Goal: Task Accomplishment & Management: Manage account settings

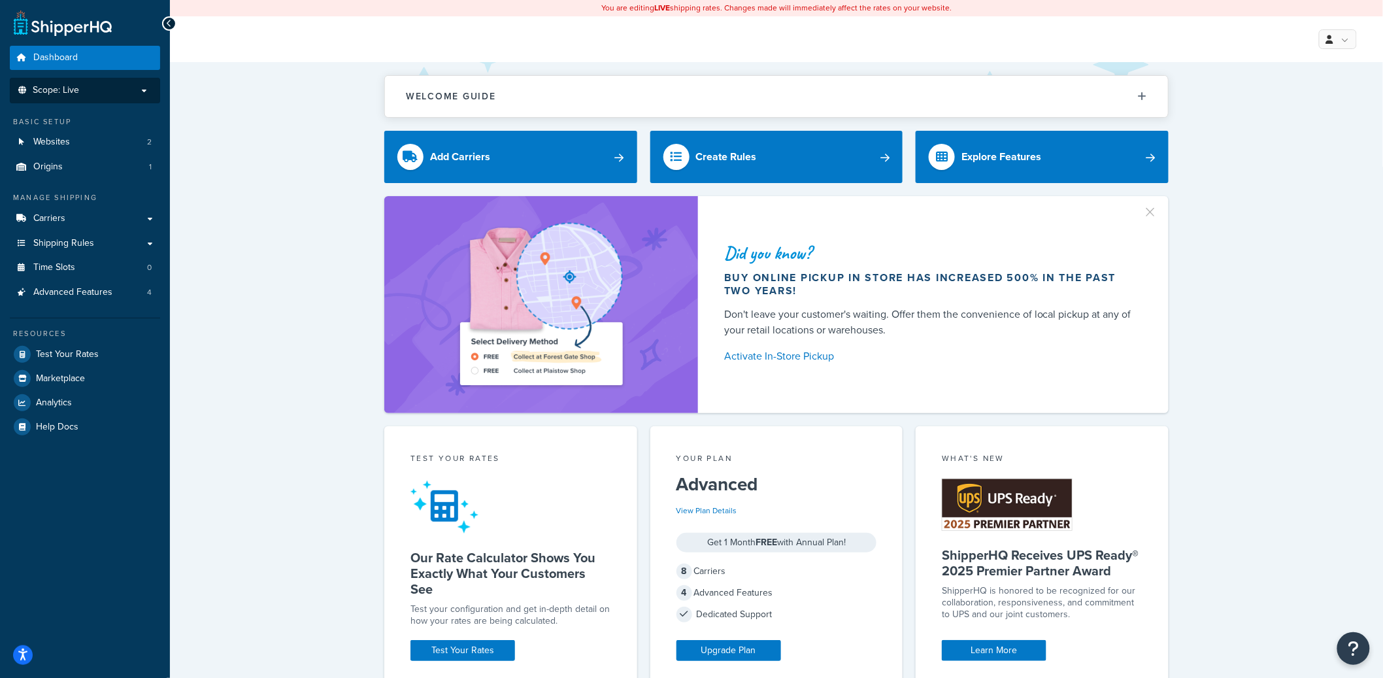
click at [113, 88] on p "Scope: Live" at bounding box center [85, 90] width 139 height 11
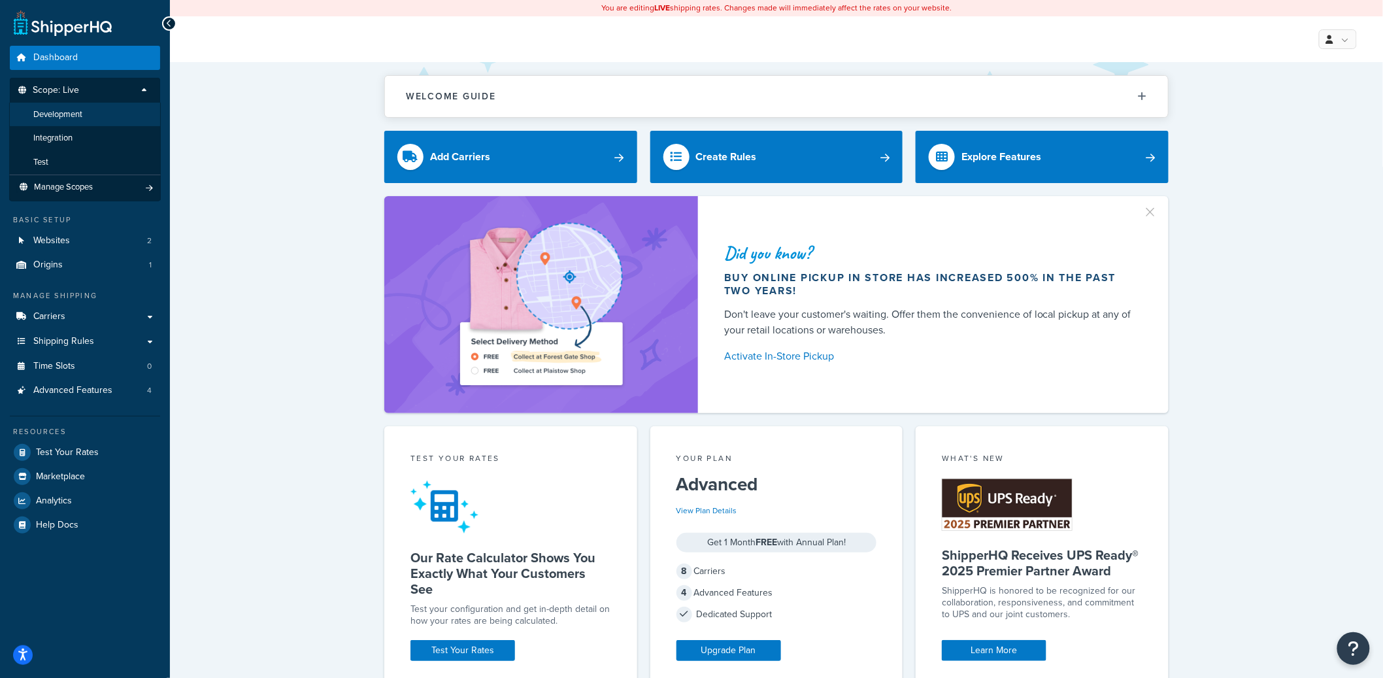
click at [90, 120] on li "Development" at bounding box center [85, 115] width 152 height 24
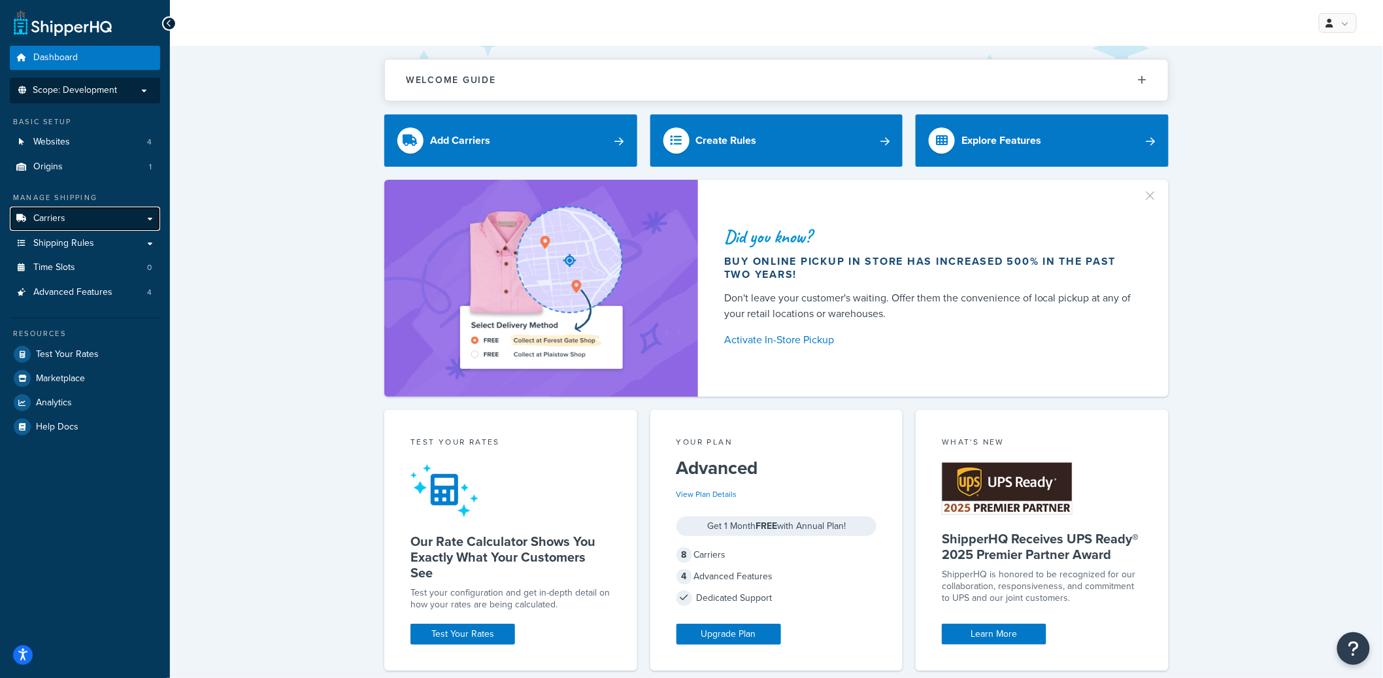
click at [83, 221] on link "Carriers" at bounding box center [85, 219] width 150 height 24
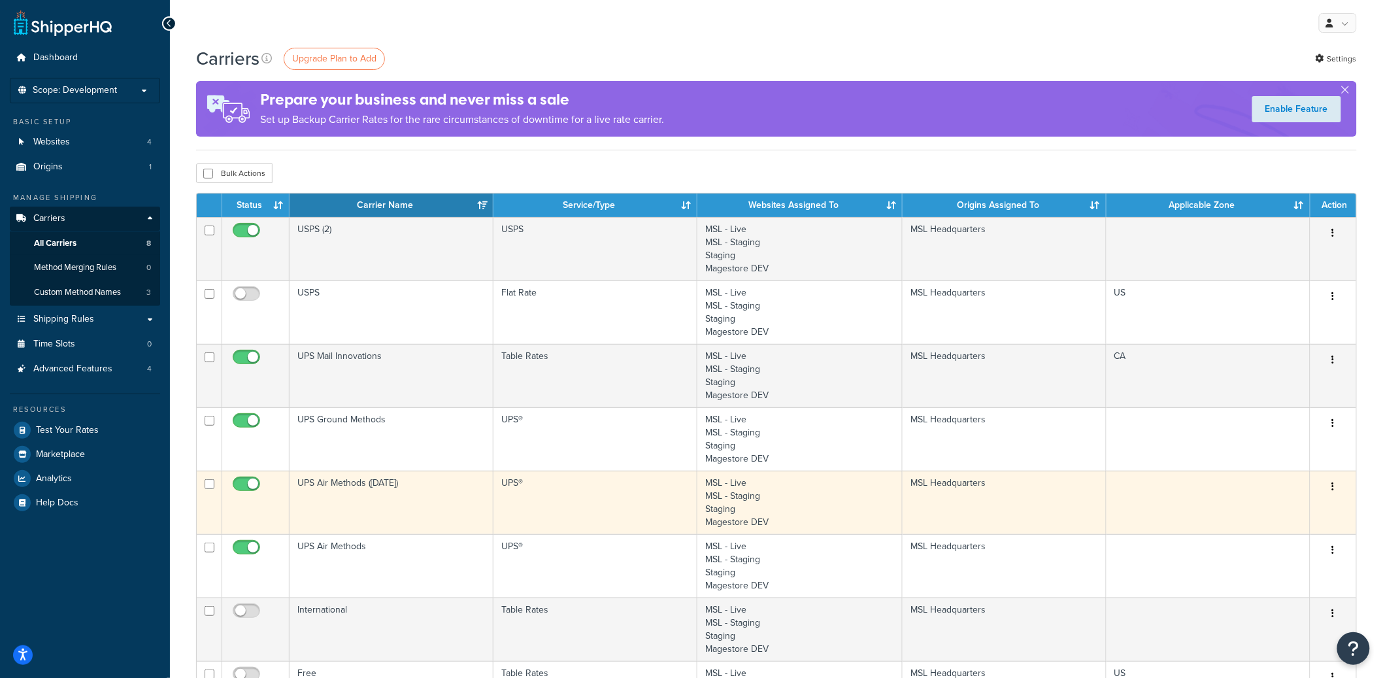
click at [399, 484] on td "UPS Air Methods ([DATE])" at bounding box center [392, 502] width 204 height 63
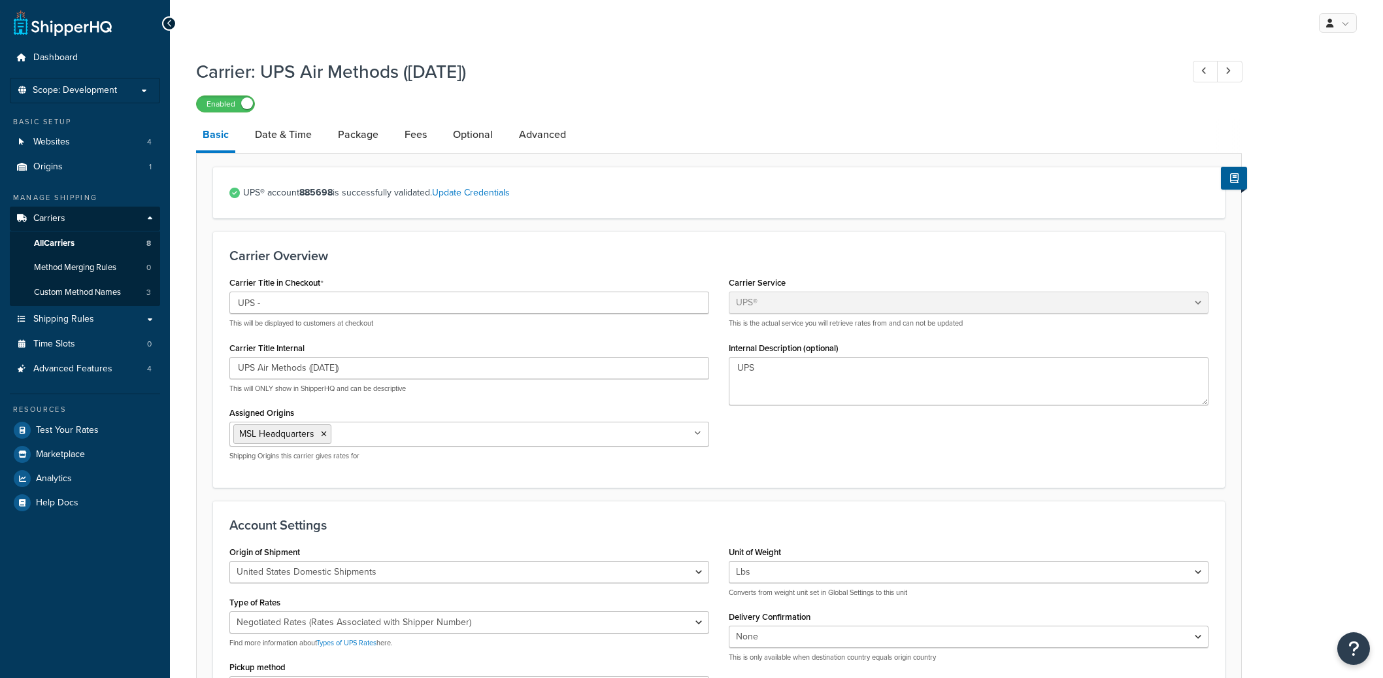
select select "ups"
click at [316, 190] on strong "885698" at bounding box center [315, 193] width 33 height 14
copy strong "885698"
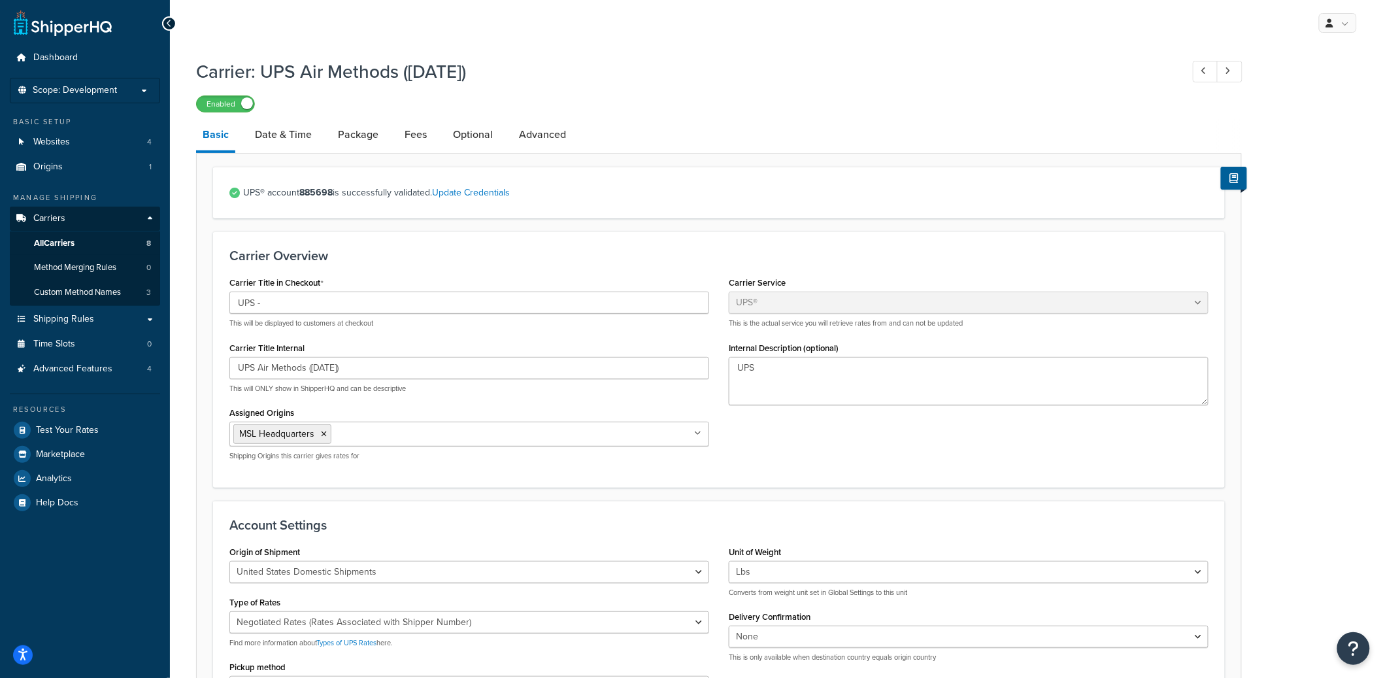
click at [899, 3] on div "My Profile Billing Global Settings Contact Us Logout" at bounding box center [776, 23] width 1213 height 46
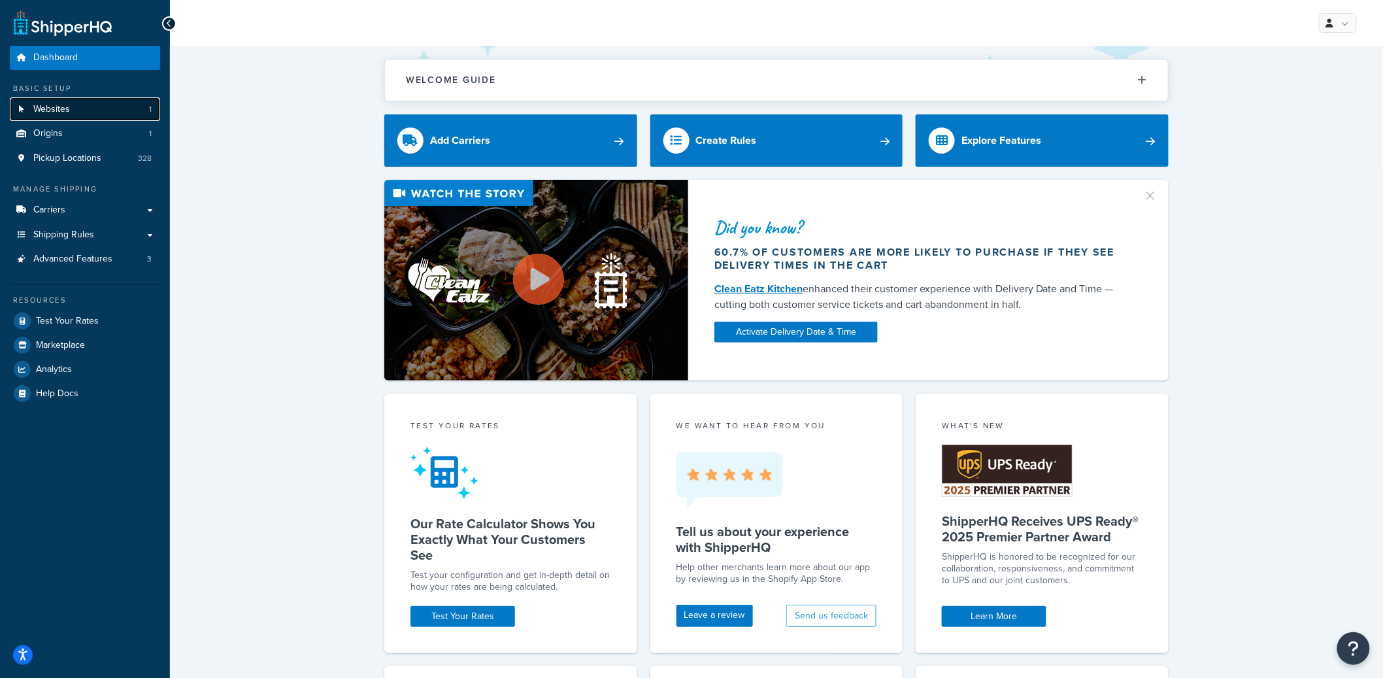
click at [133, 109] on link "Websites 1" at bounding box center [85, 109] width 150 height 24
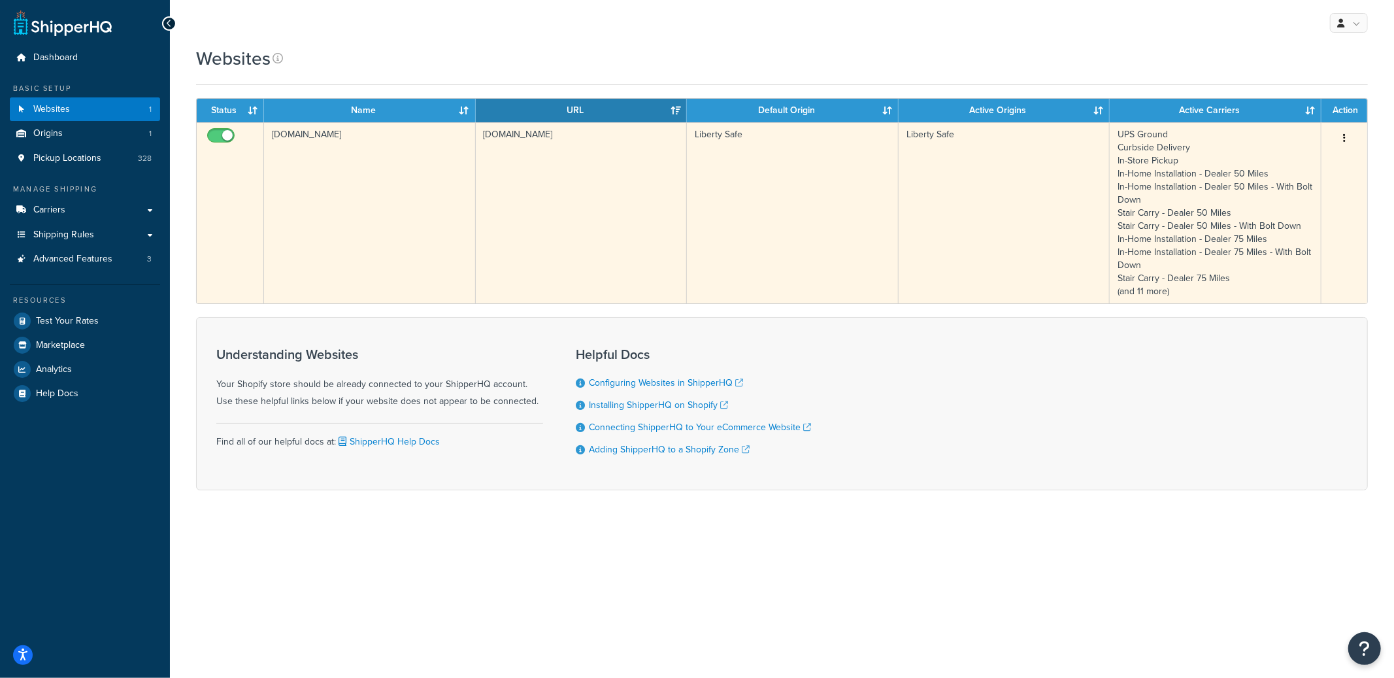
click at [603, 215] on td "libertysafe.myshopify.com" at bounding box center [582, 212] width 212 height 181
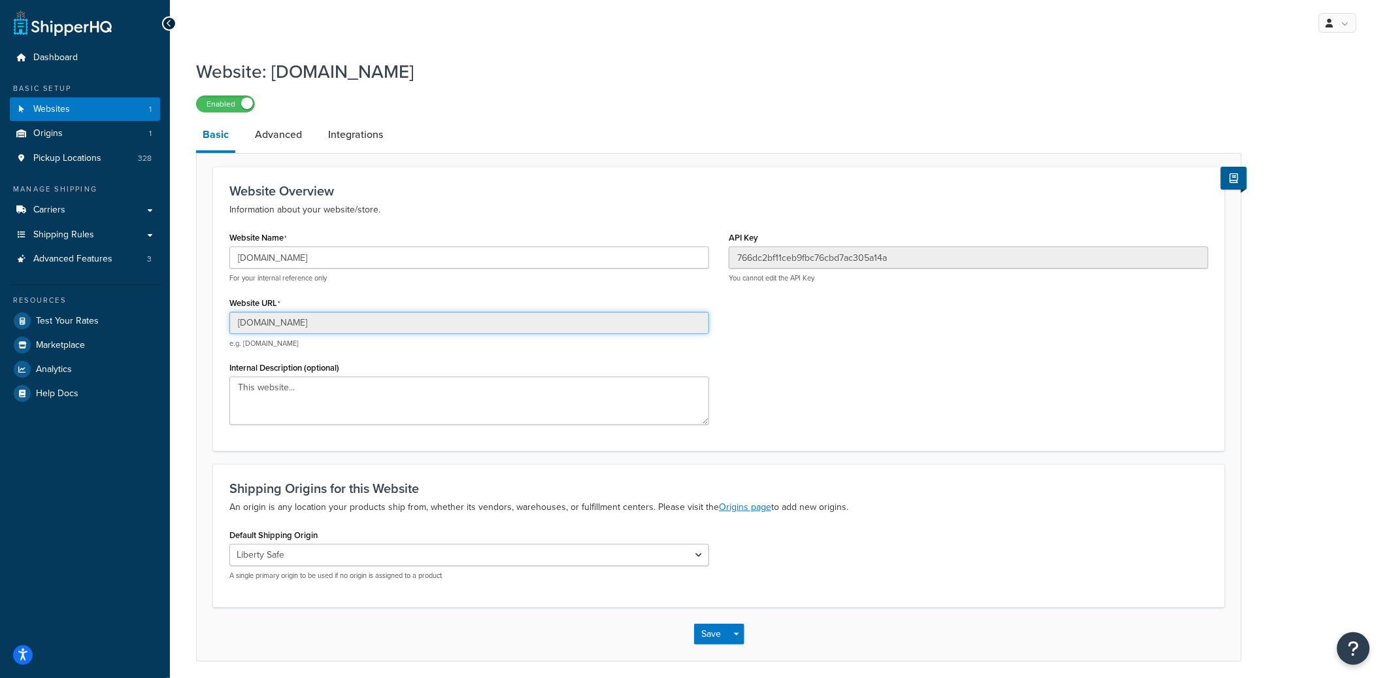
click at [270, 321] on input "libertysafe.myshopify.com" at bounding box center [469, 323] width 480 height 22
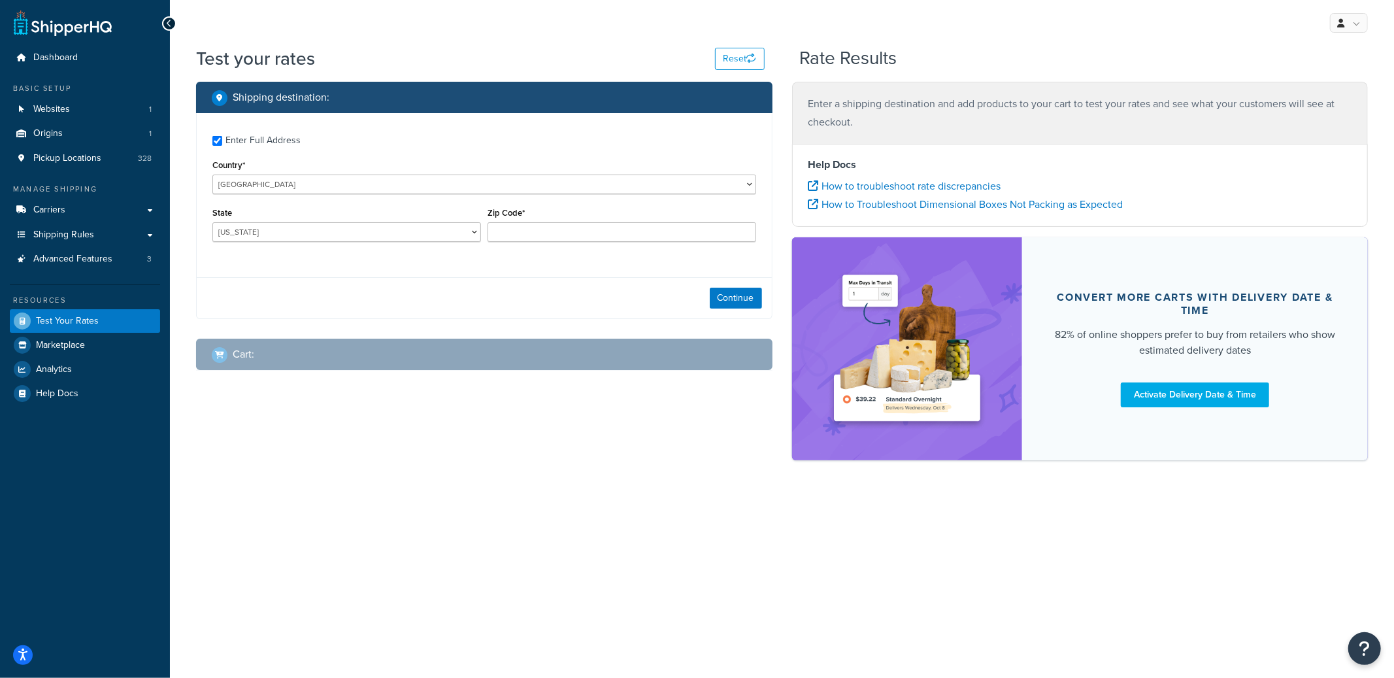
checkbox input "true"
type input "14526"
select select "NY"
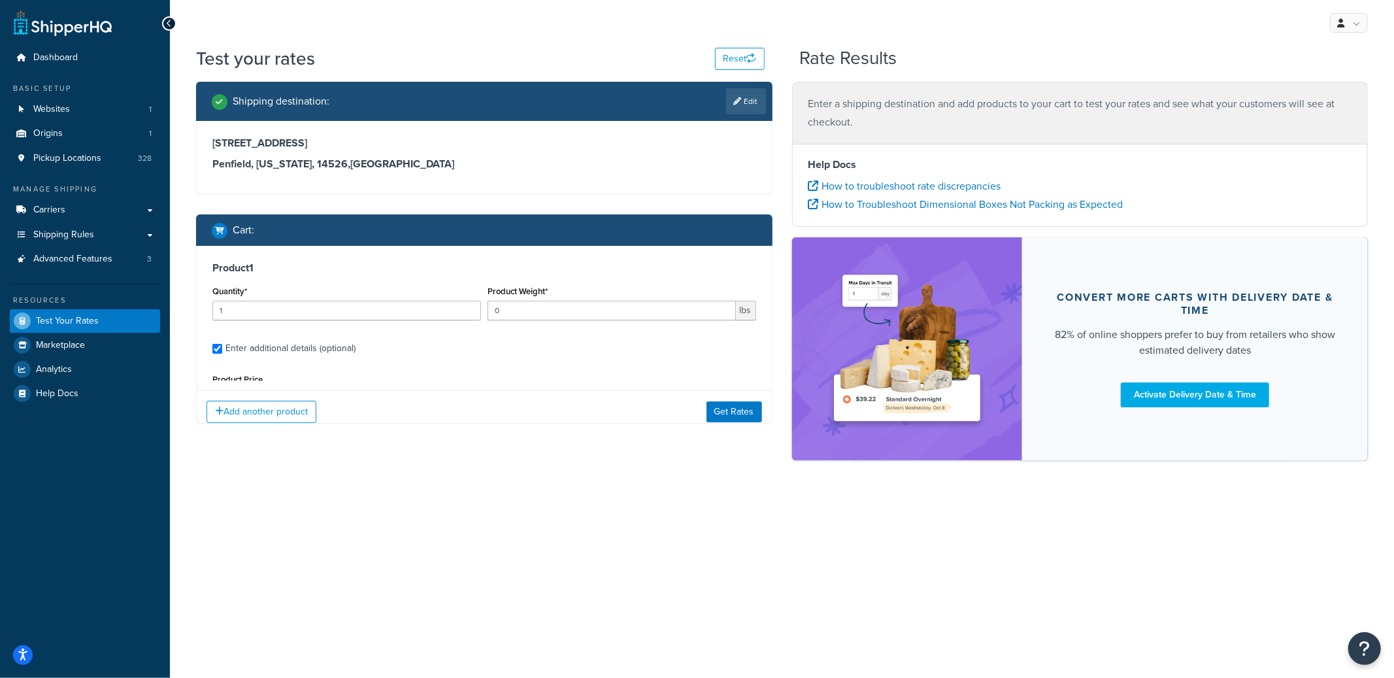
scroll to position [123, 0]
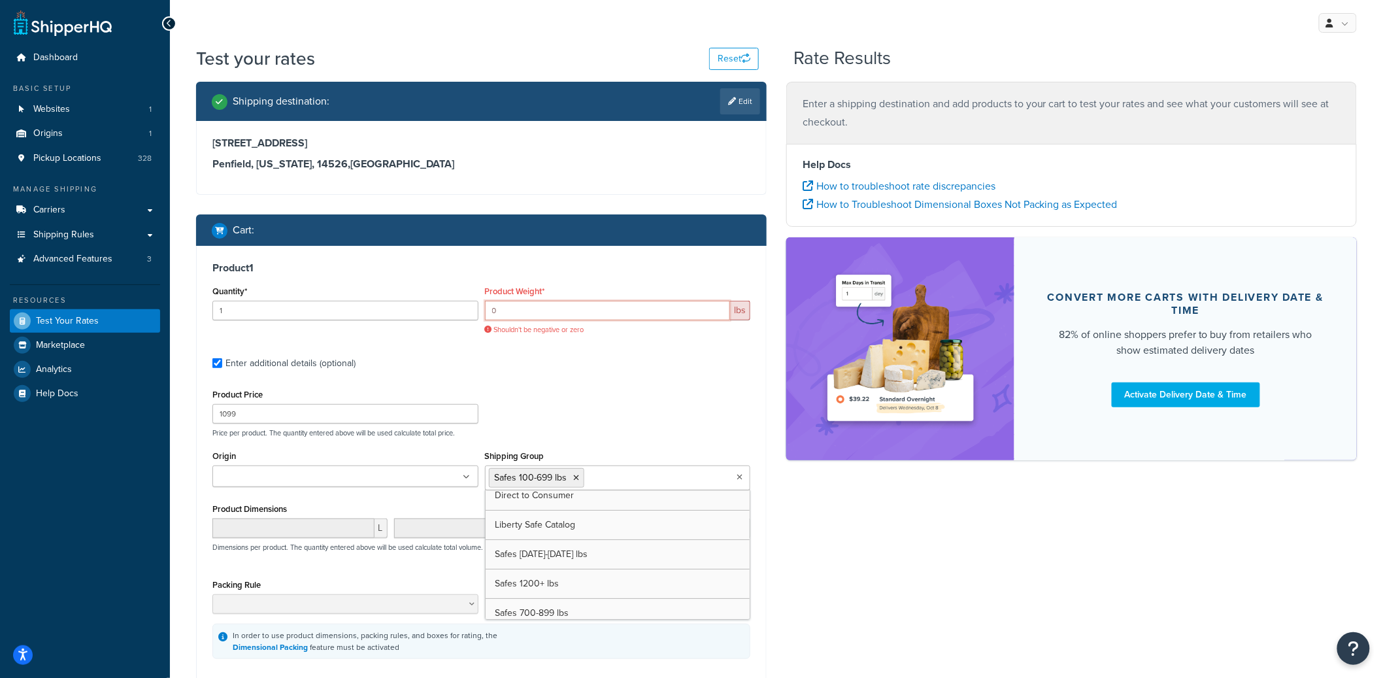
click at [512, 312] on input "0" at bounding box center [608, 311] width 246 height 20
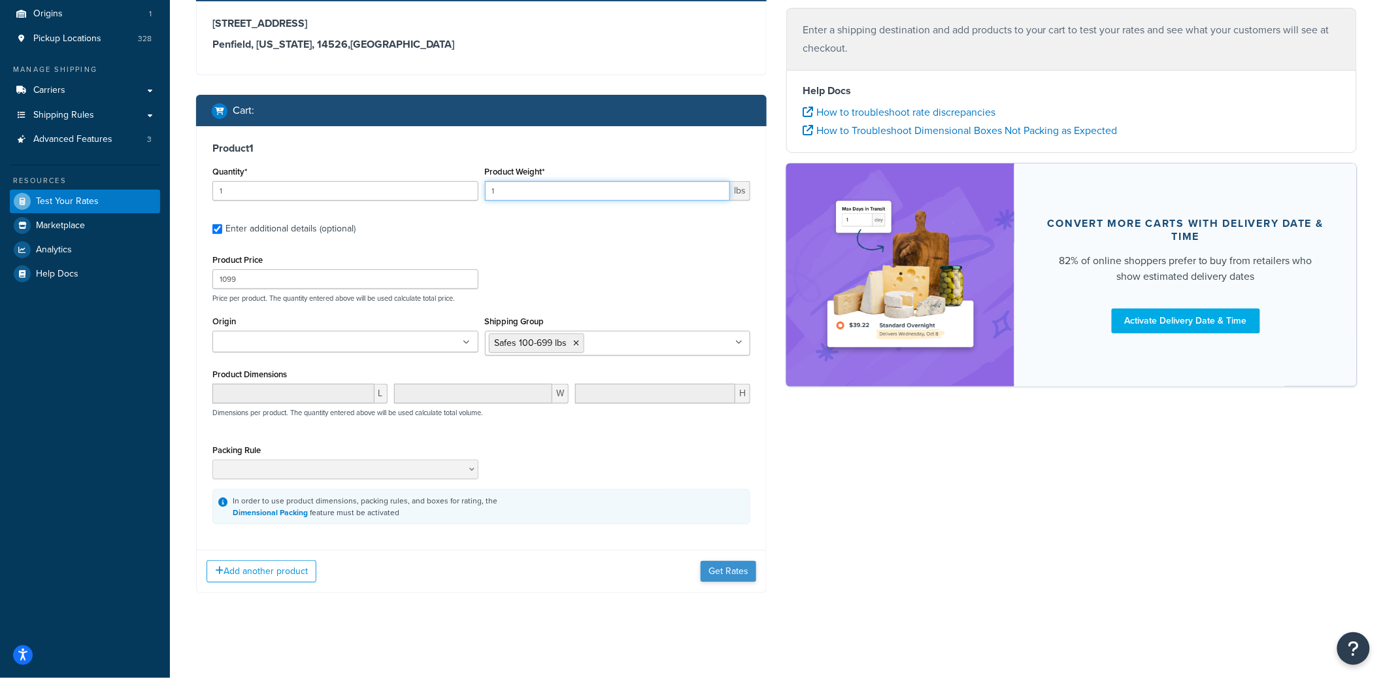
type input "1"
click at [725, 580] on button "Get Rates" at bounding box center [729, 571] width 56 height 21
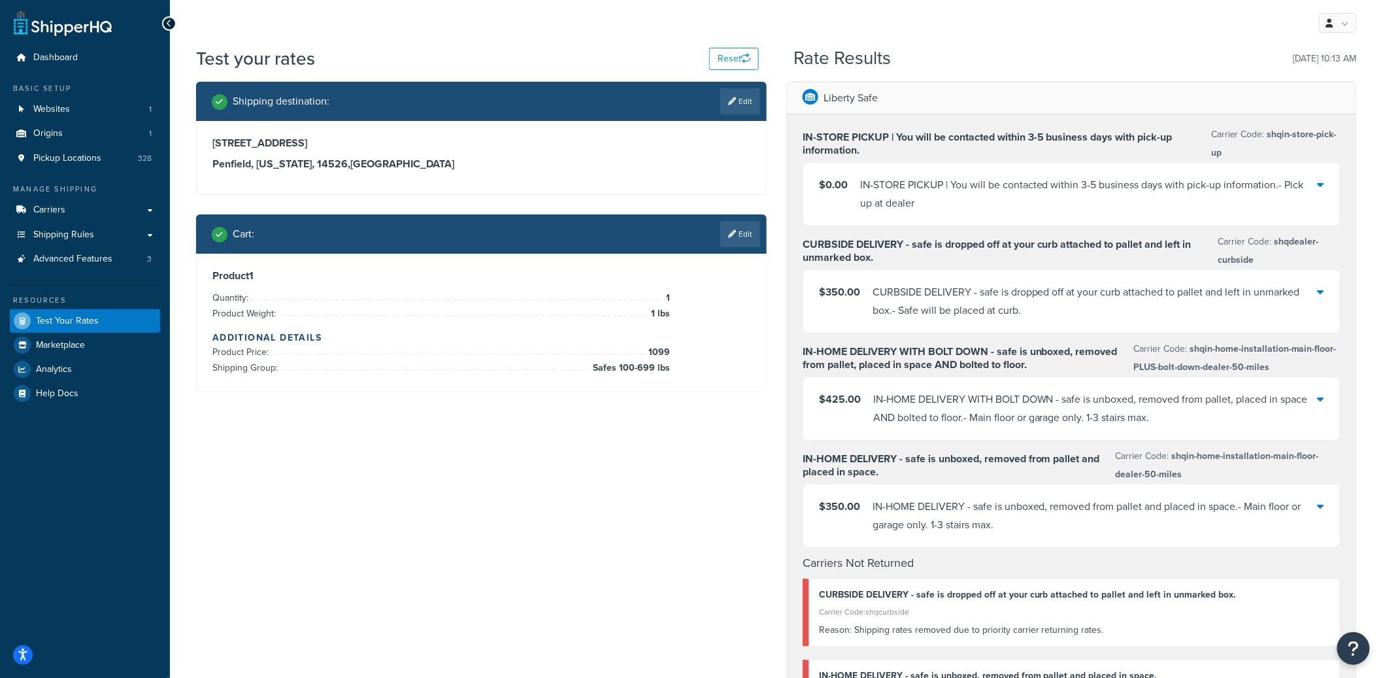
click at [1121, 323] on div "$350.00 CURBSIDE DELIVERY - safe is dropped off at your curb attached to pallet…" at bounding box center [1071, 301] width 537 height 63
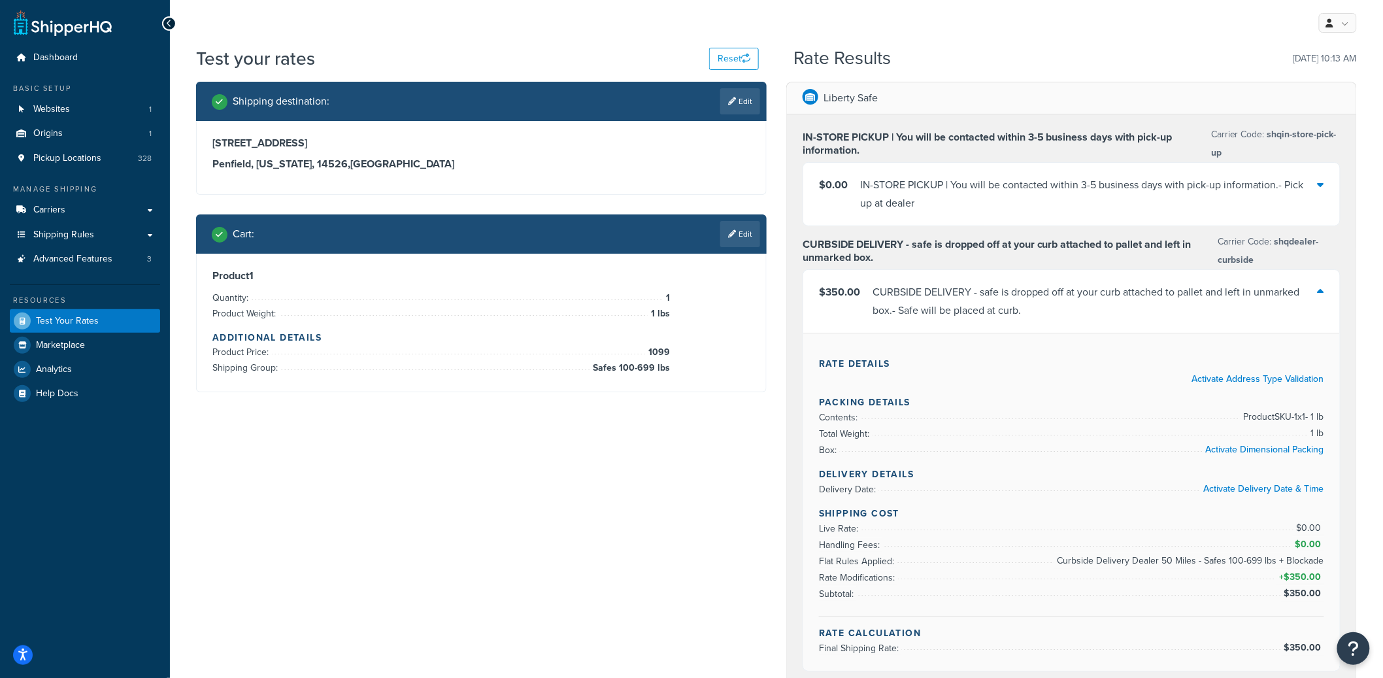
click at [1124, 304] on div "CURBSIDE DELIVERY - safe is dropped off at your curb attached to pallet and lef…" at bounding box center [1095, 301] width 445 height 37
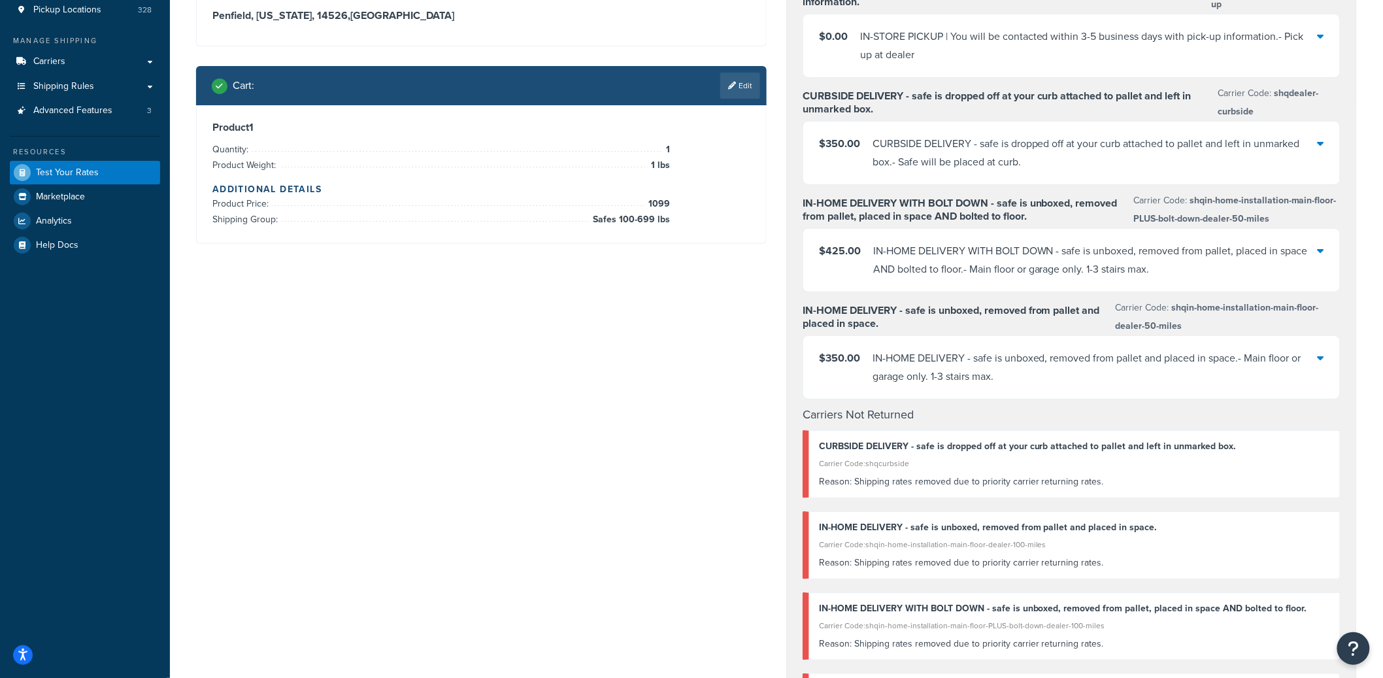
scroll to position [73, 0]
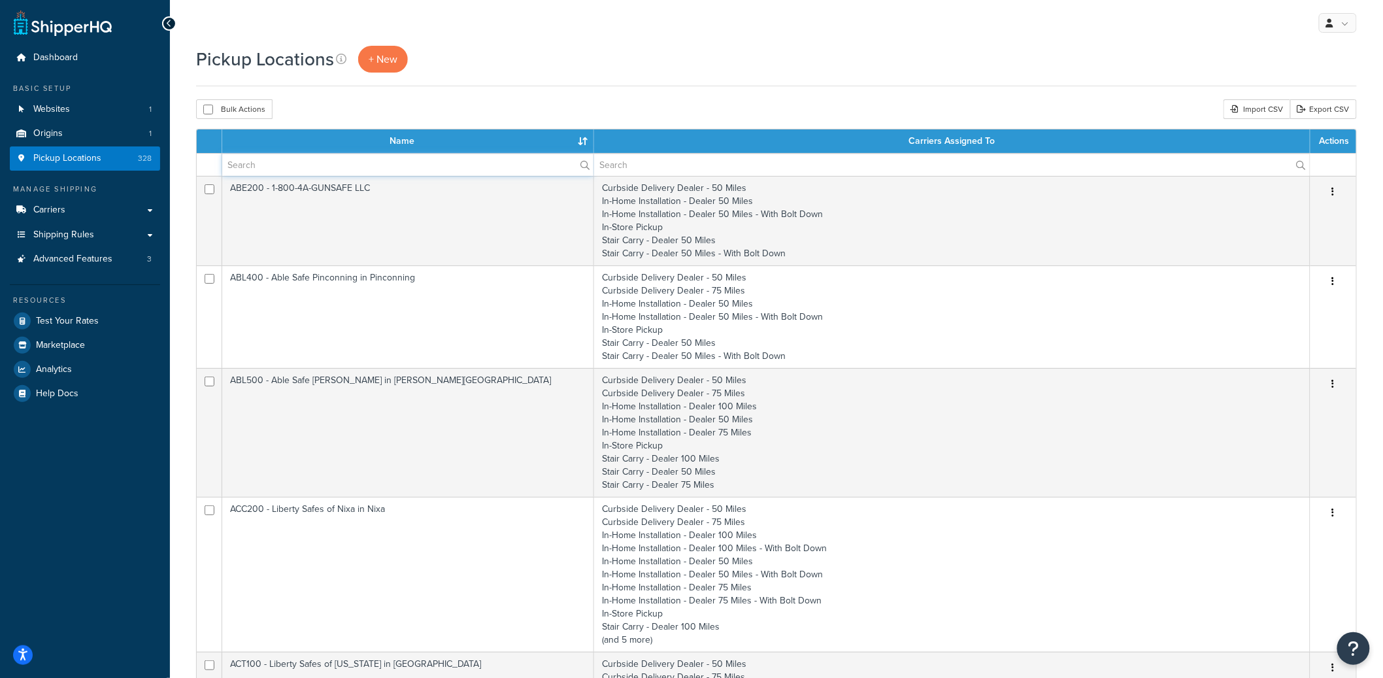
click at [318, 172] on input "text" at bounding box center [407, 165] width 371 height 22
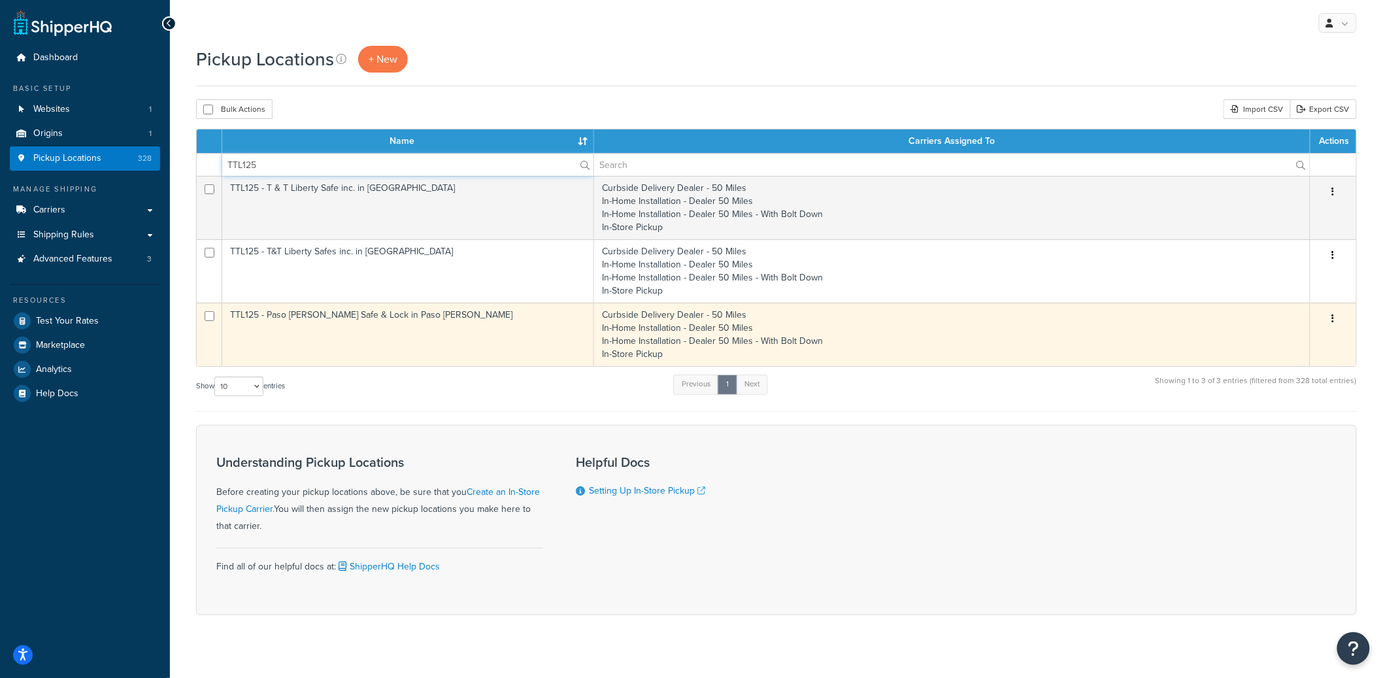
type input "TTL125"
click at [436, 324] on td "TTL125 - Paso Robles Safe & Lock in Paso Robles" at bounding box center [408, 334] width 372 height 63
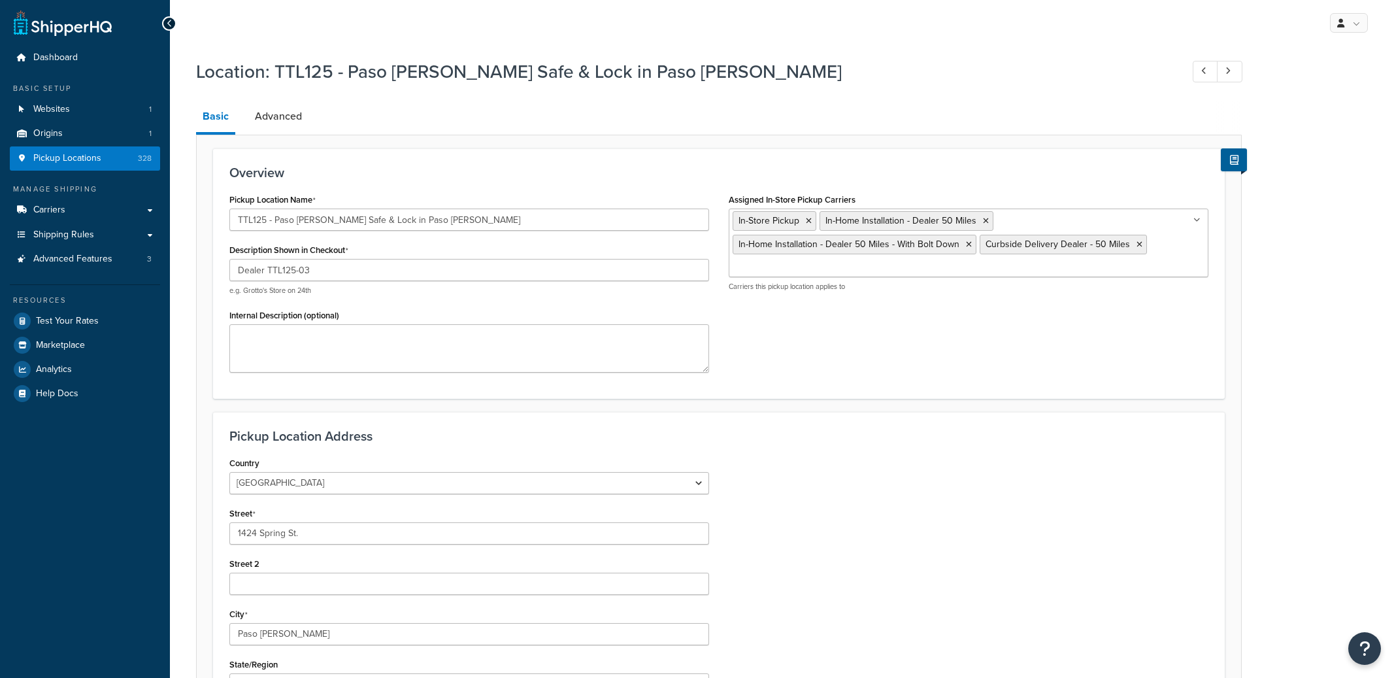
select select "5"
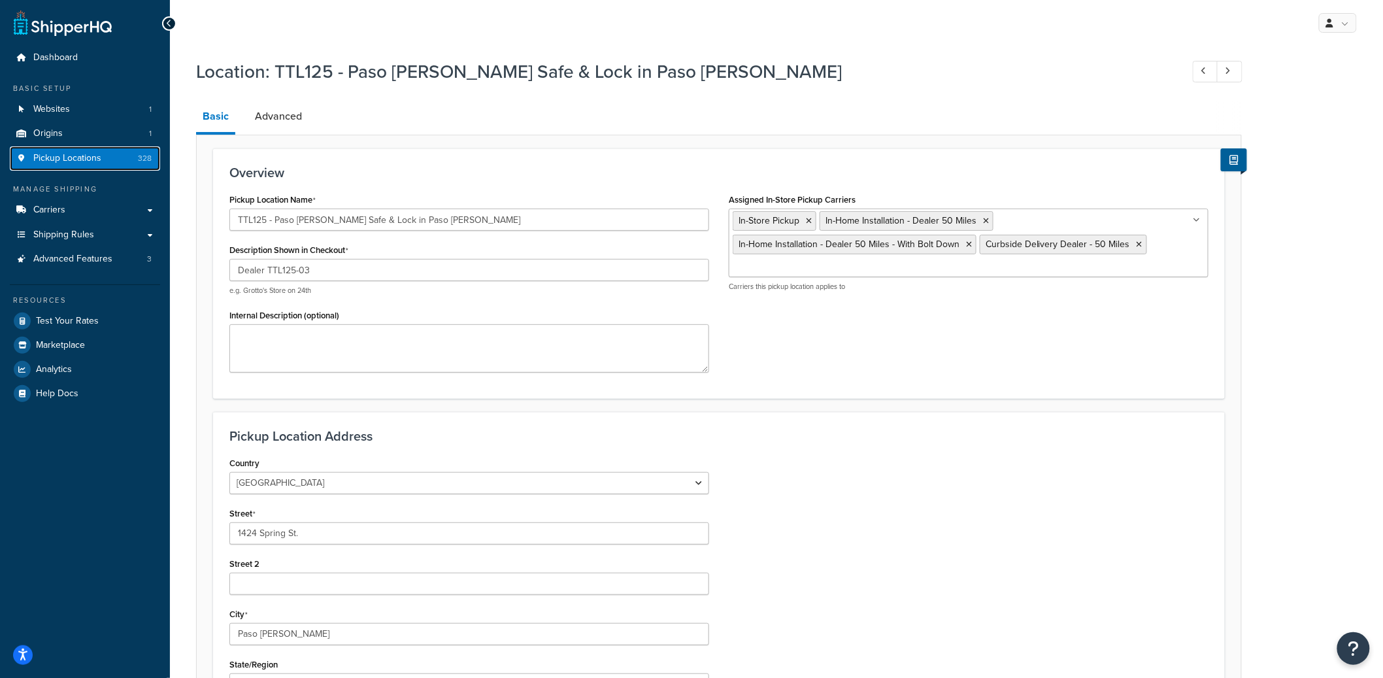
click at [90, 159] on span "Pickup Locations" at bounding box center [67, 158] width 68 height 11
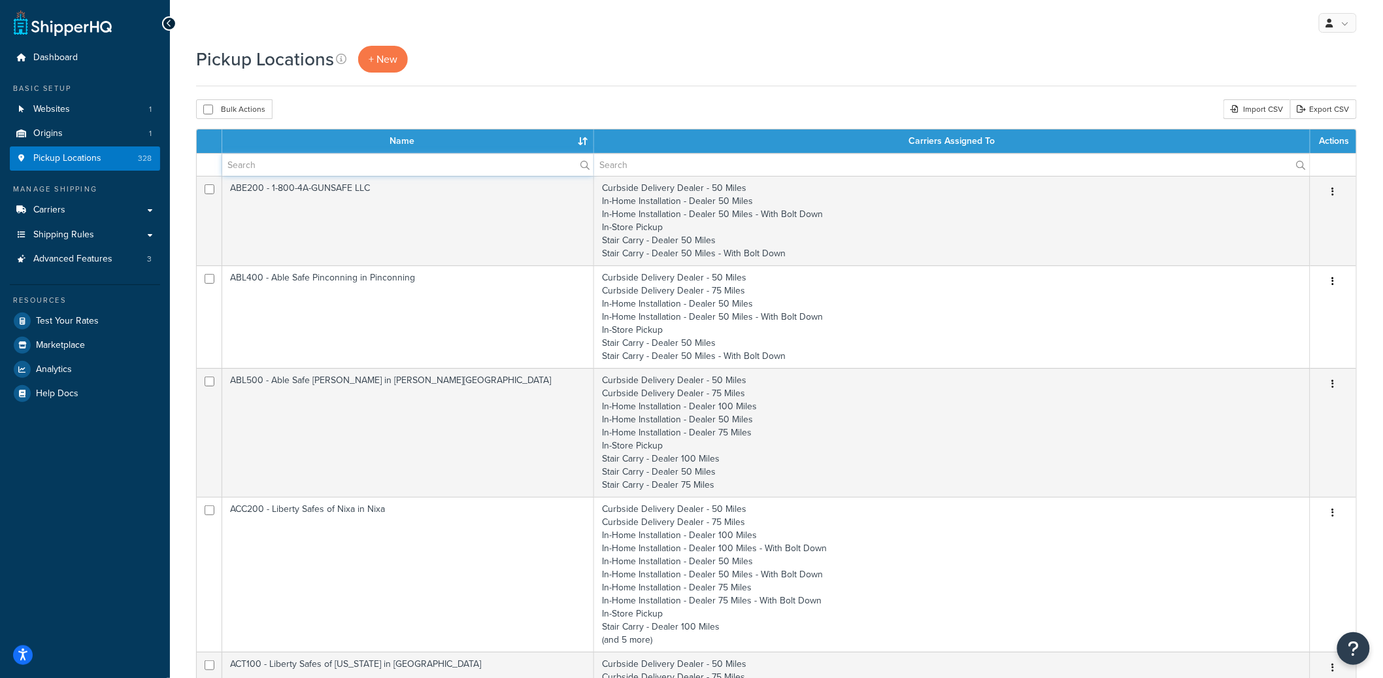
click at [354, 170] on input "text" at bounding box center [407, 165] width 371 height 22
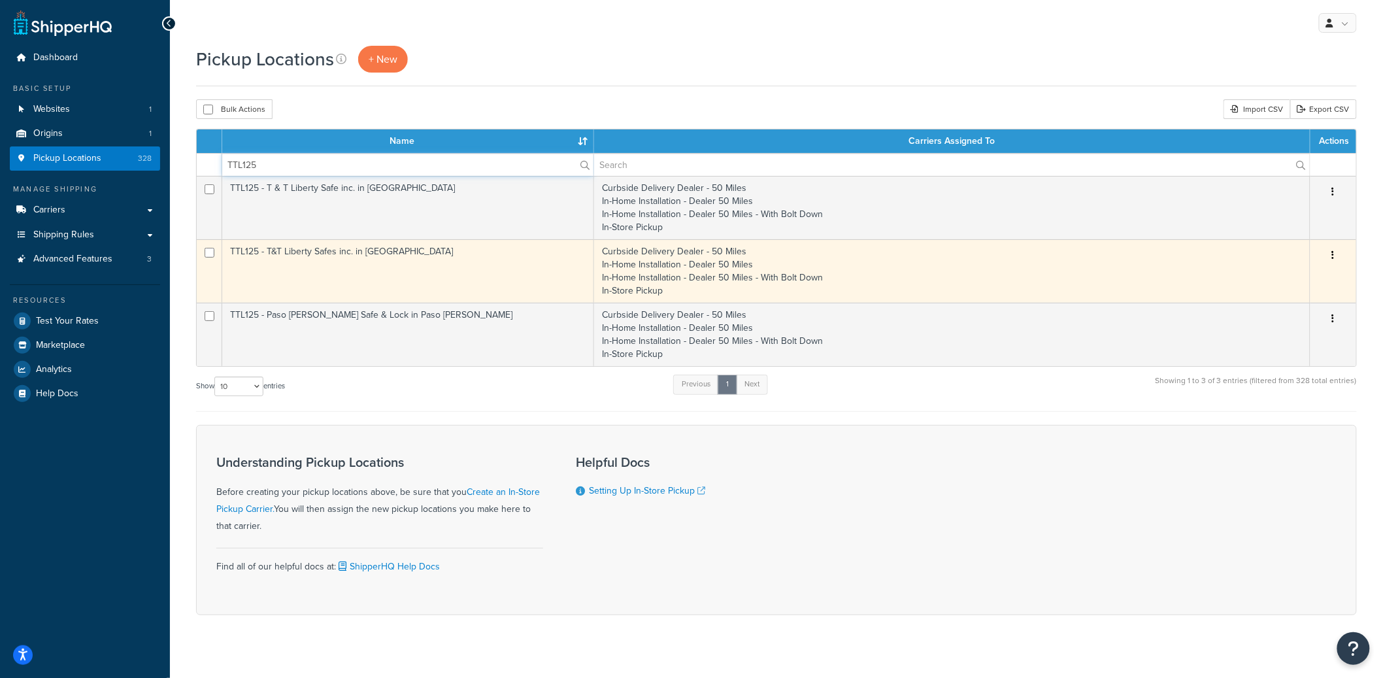
type input "TTL125"
click at [1334, 260] on icon "button" at bounding box center [1333, 254] width 3 height 9
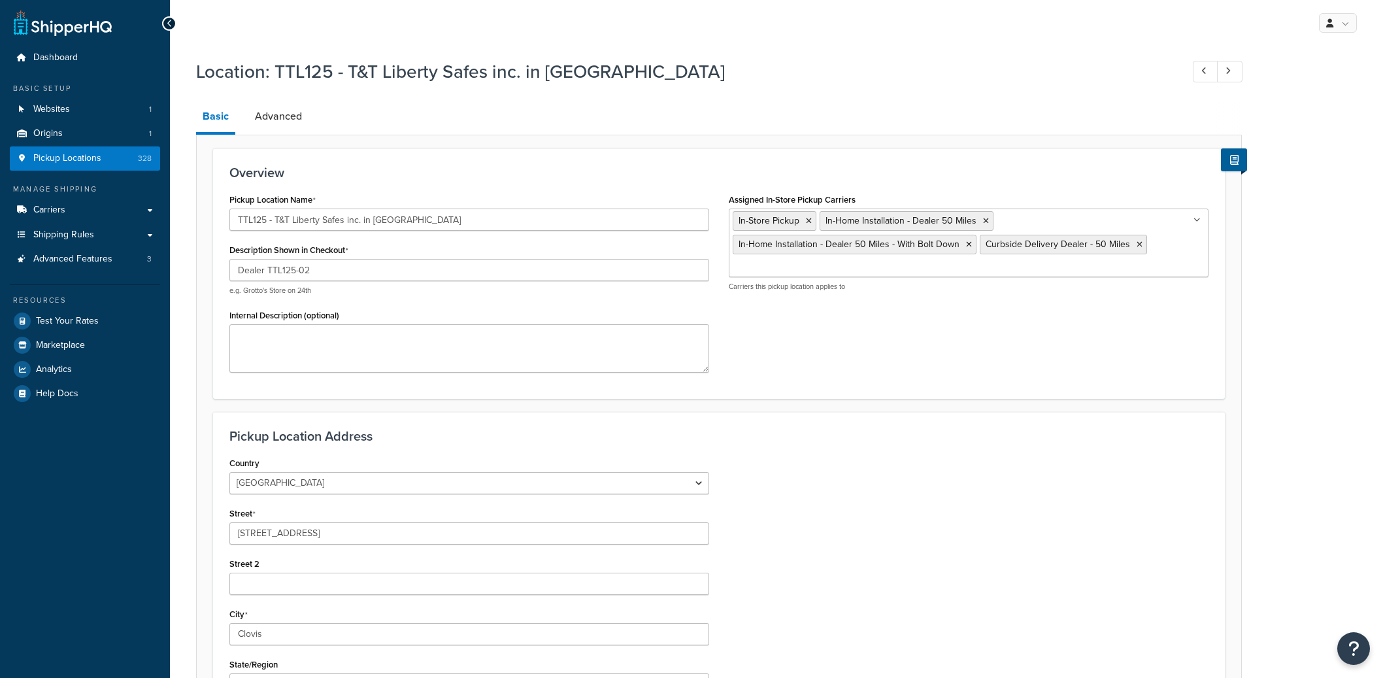
select select "5"
click at [284, 267] on input "Dealer TTL125-02" at bounding box center [469, 270] width 480 height 22
click at [265, 529] on input "[STREET_ADDRESS]" at bounding box center [469, 533] width 480 height 22
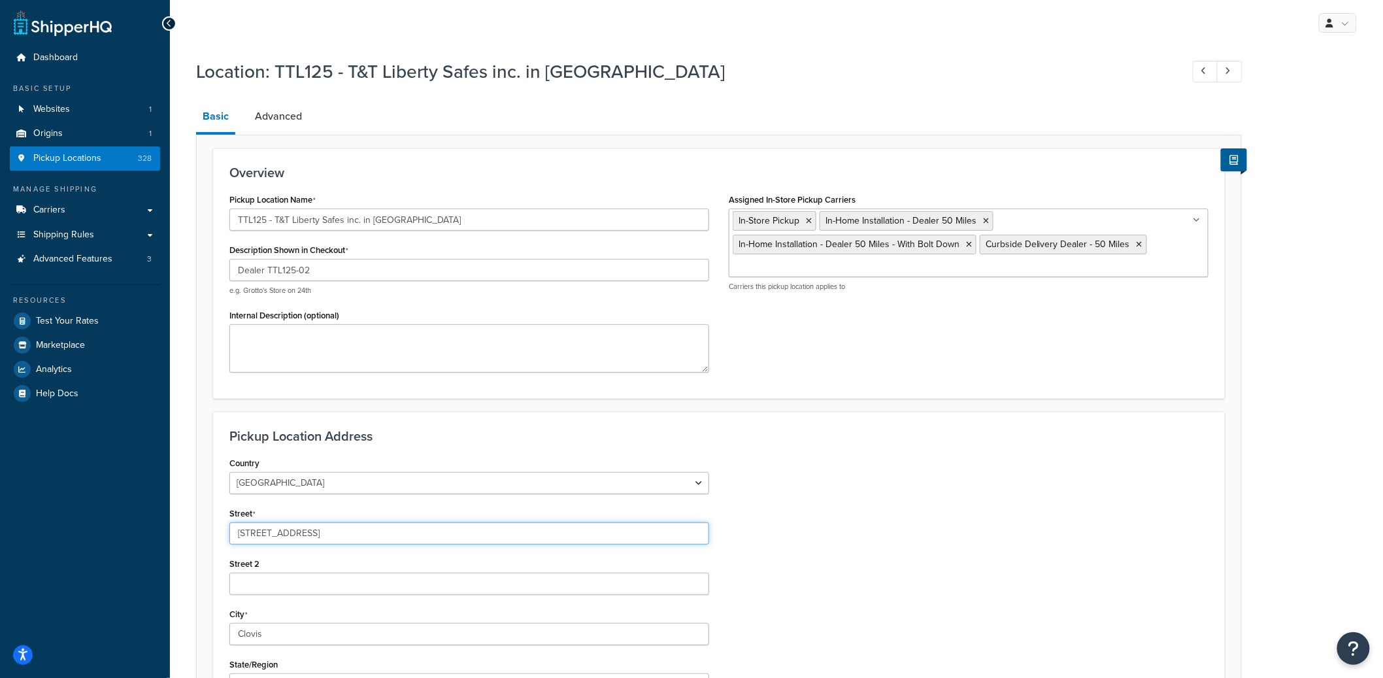
click at [265, 529] on input "[STREET_ADDRESS]" at bounding box center [469, 533] width 480 height 22
click at [265, 531] on input "[STREET_ADDRESS]" at bounding box center [469, 533] width 480 height 22
click at [260, 532] on input "[STREET_ADDRESS]" at bounding box center [469, 533] width 480 height 22
type input "2700 Clovis Ave"
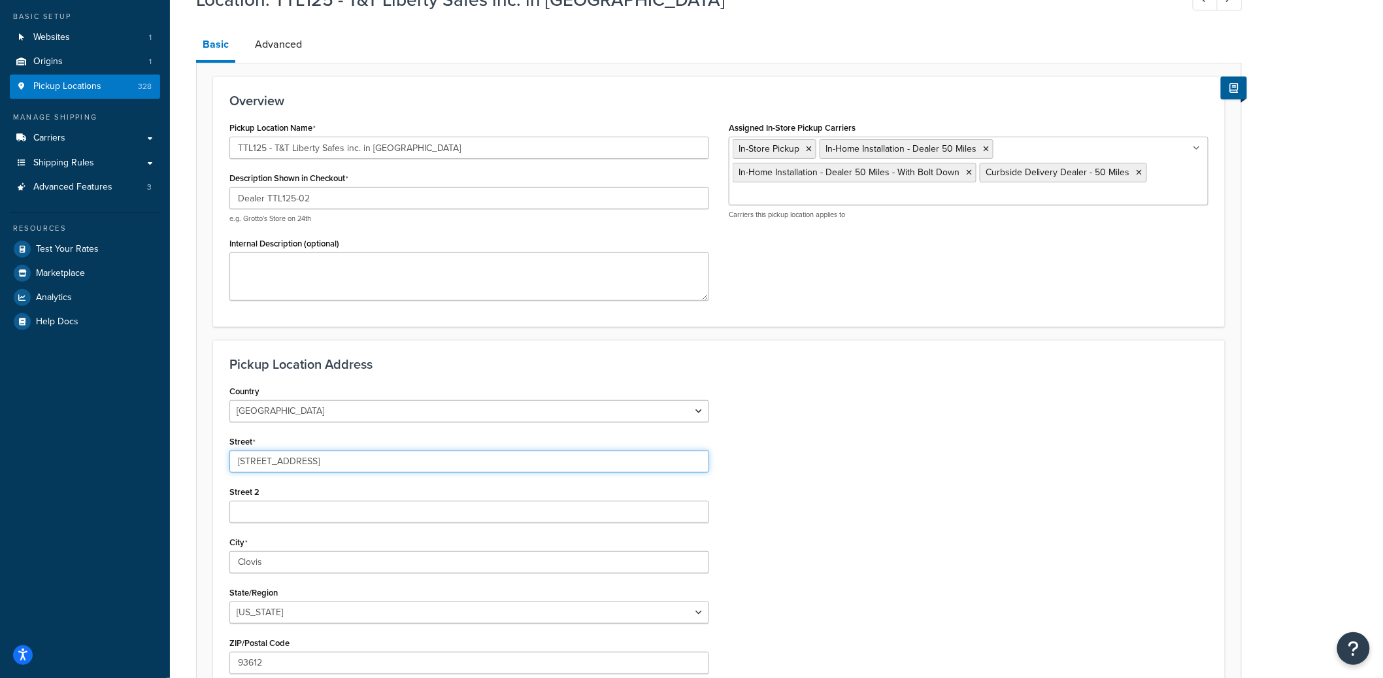
scroll to position [103, 0]
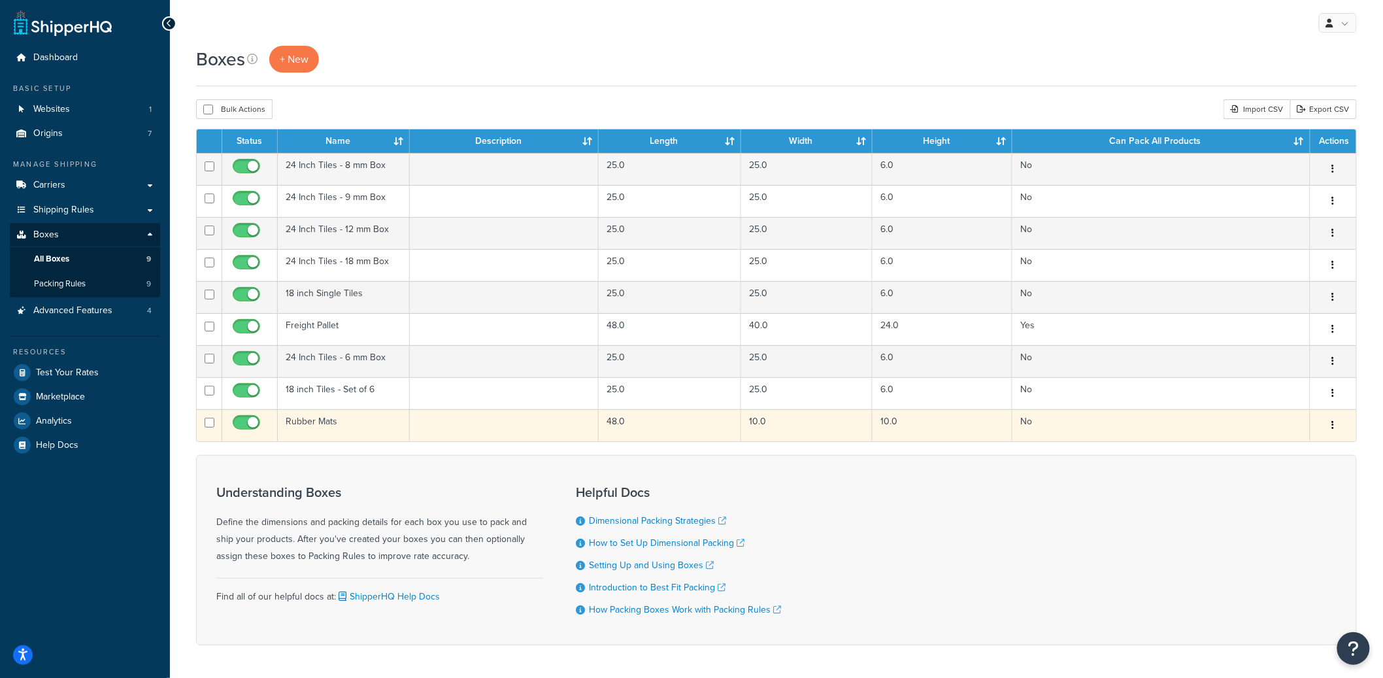
click at [364, 438] on td "Rubber Mats" at bounding box center [344, 425] width 132 height 32
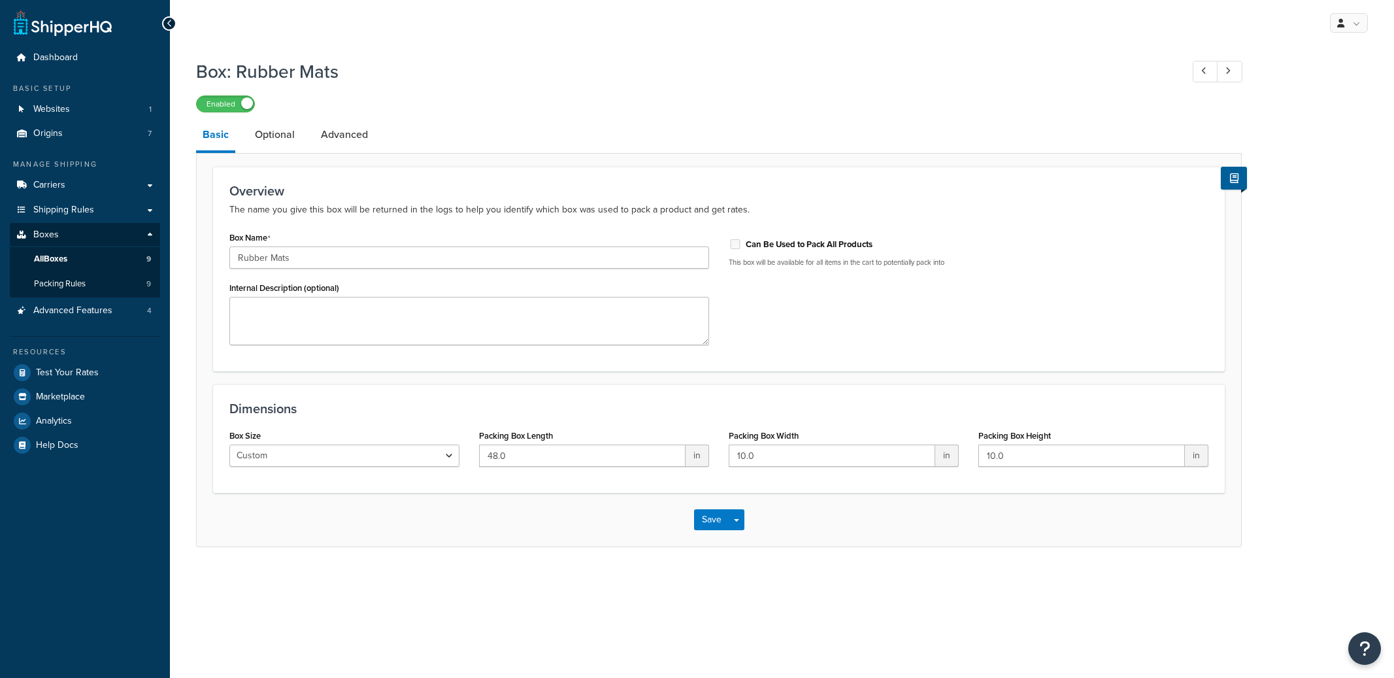
click at [364, 432] on div "Box Size Custom USPS Small Flat Box USPS Medium Flat Box USPS Large Flat Box US…" at bounding box center [344, 446] width 230 height 41
click at [270, 137] on link "Optional" at bounding box center [274, 134] width 53 height 31
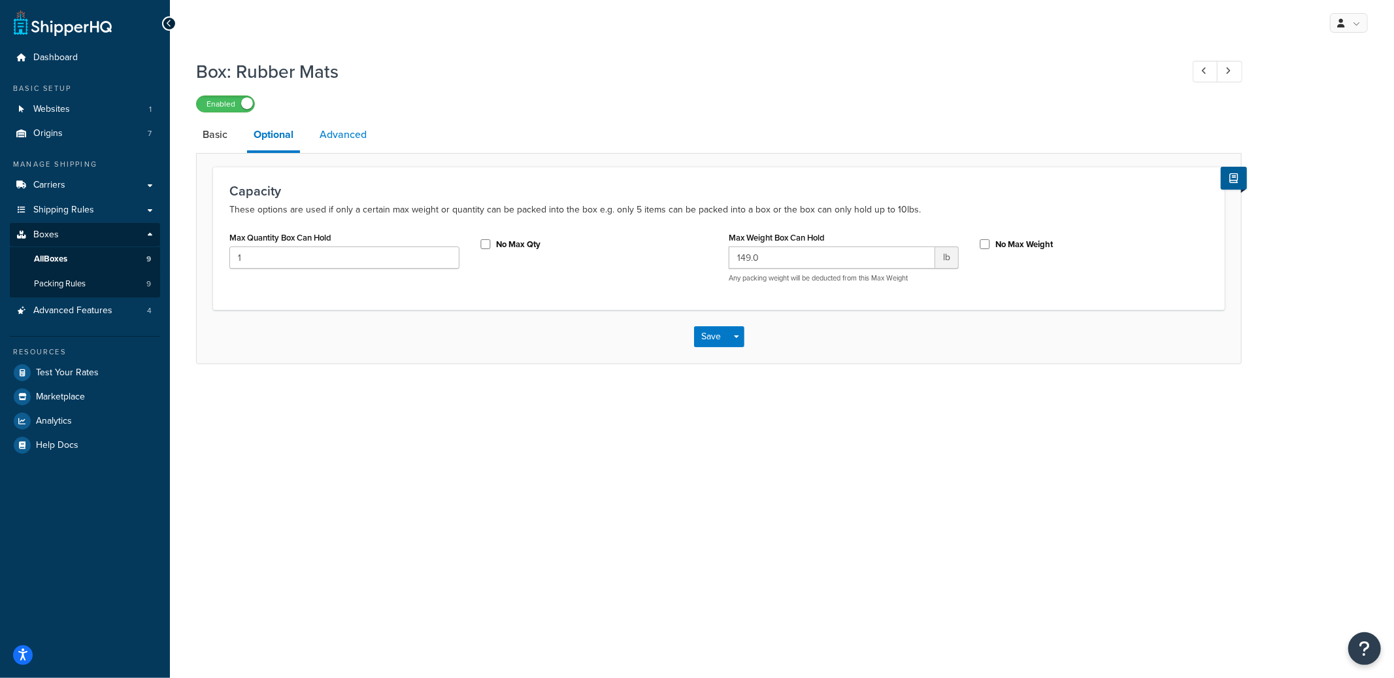
click at [338, 127] on link "Advanced" at bounding box center [343, 134] width 60 height 31
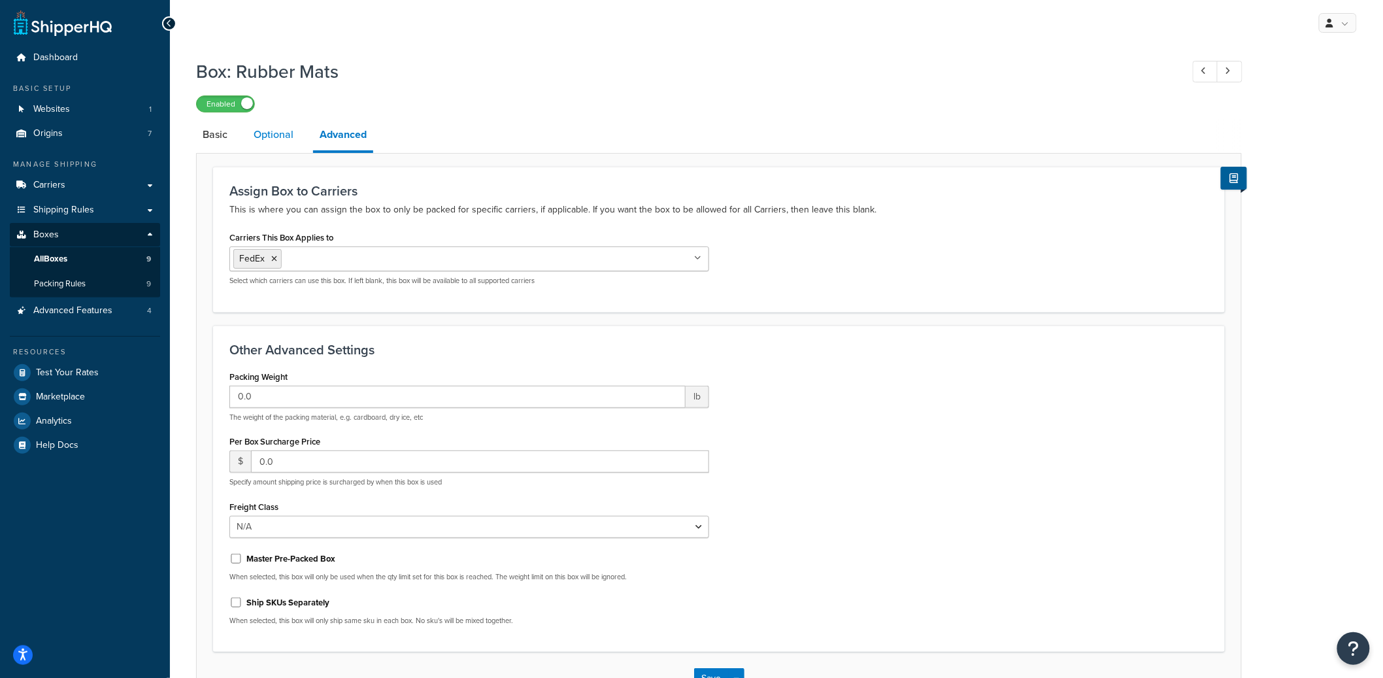
click at [284, 131] on link "Optional" at bounding box center [273, 134] width 53 height 31
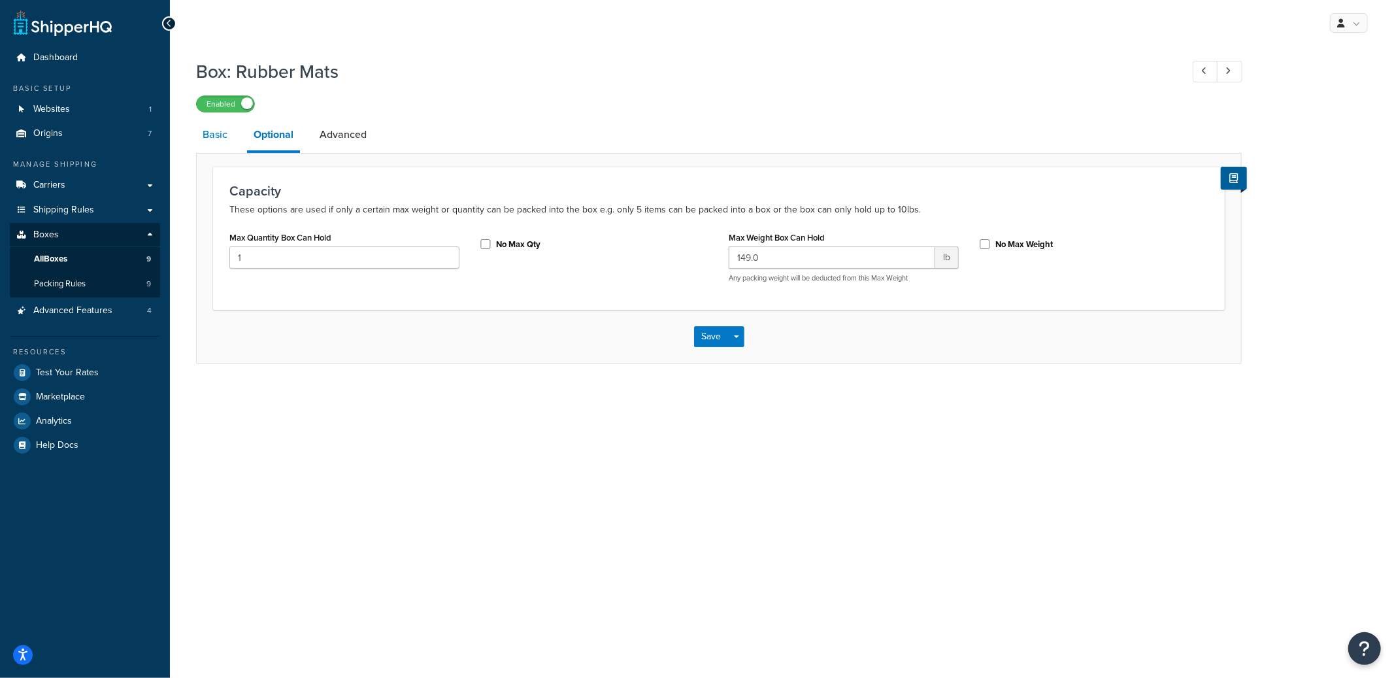
click at [220, 144] on link "Basic" at bounding box center [215, 134] width 38 height 31
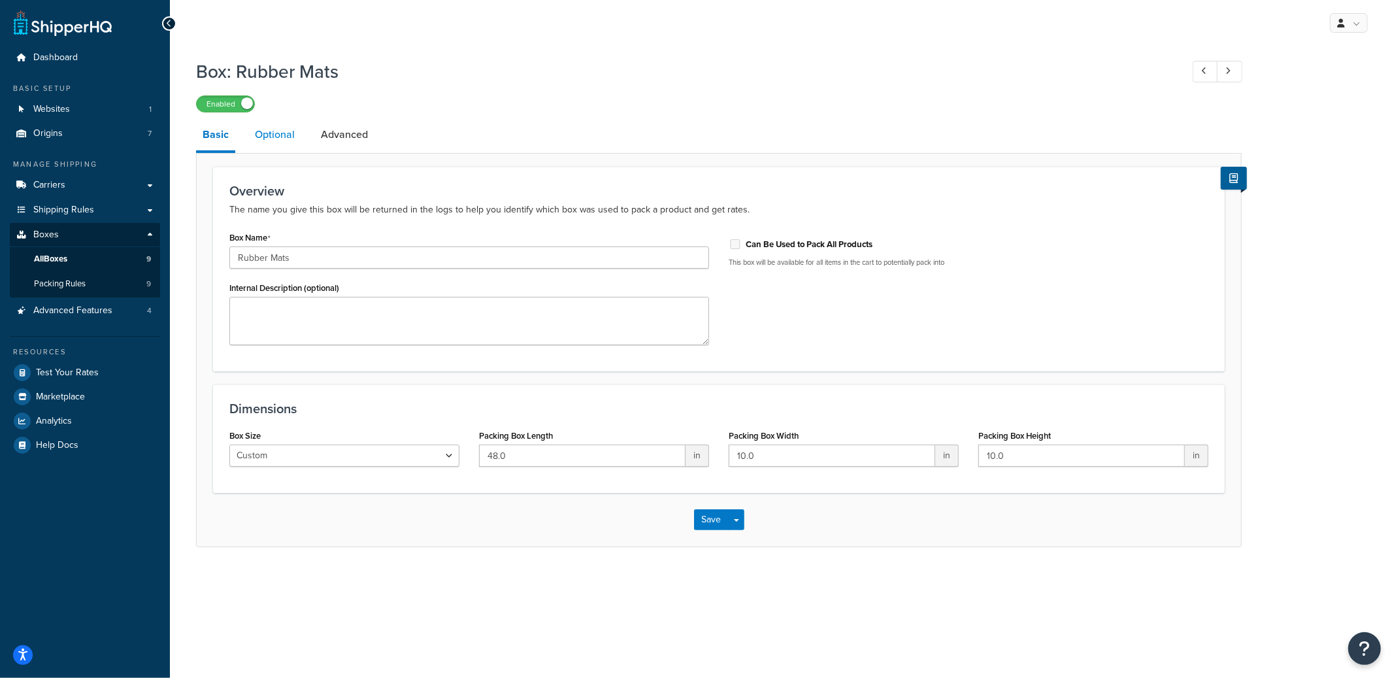
click at [271, 141] on link "Optional" at bounding box center [274, 134] width 53 height 31
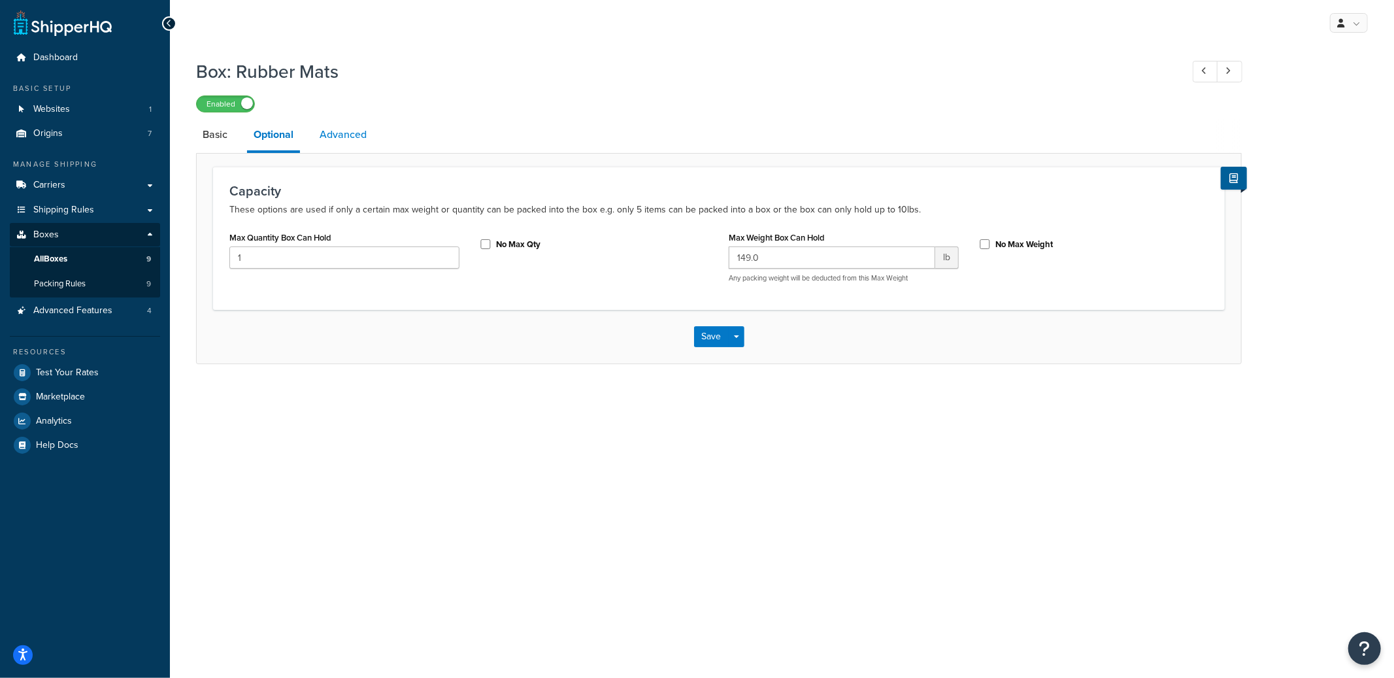
click at [350, 129] on link "Advanced" at bounding box center [343, 134] width 60 height 31
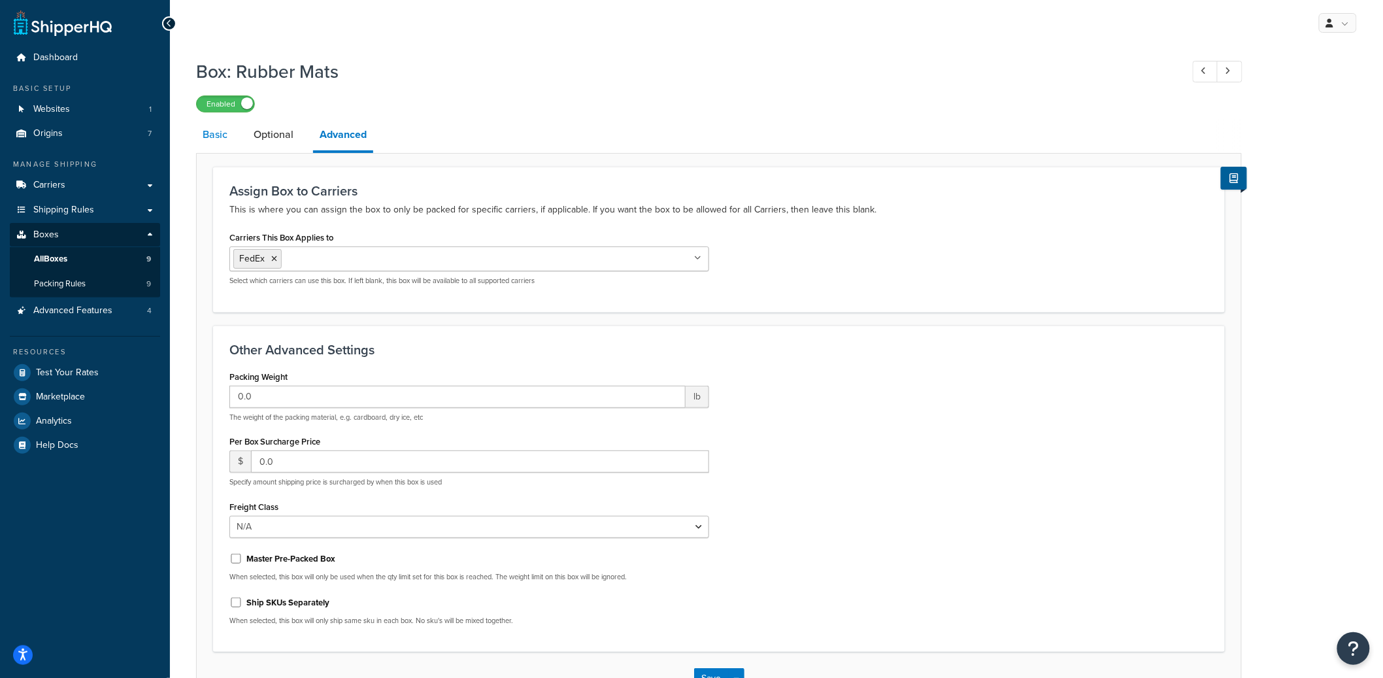
click at [230, 139] on link "Basic" at bounding box center [215, 134] width 38 height 31
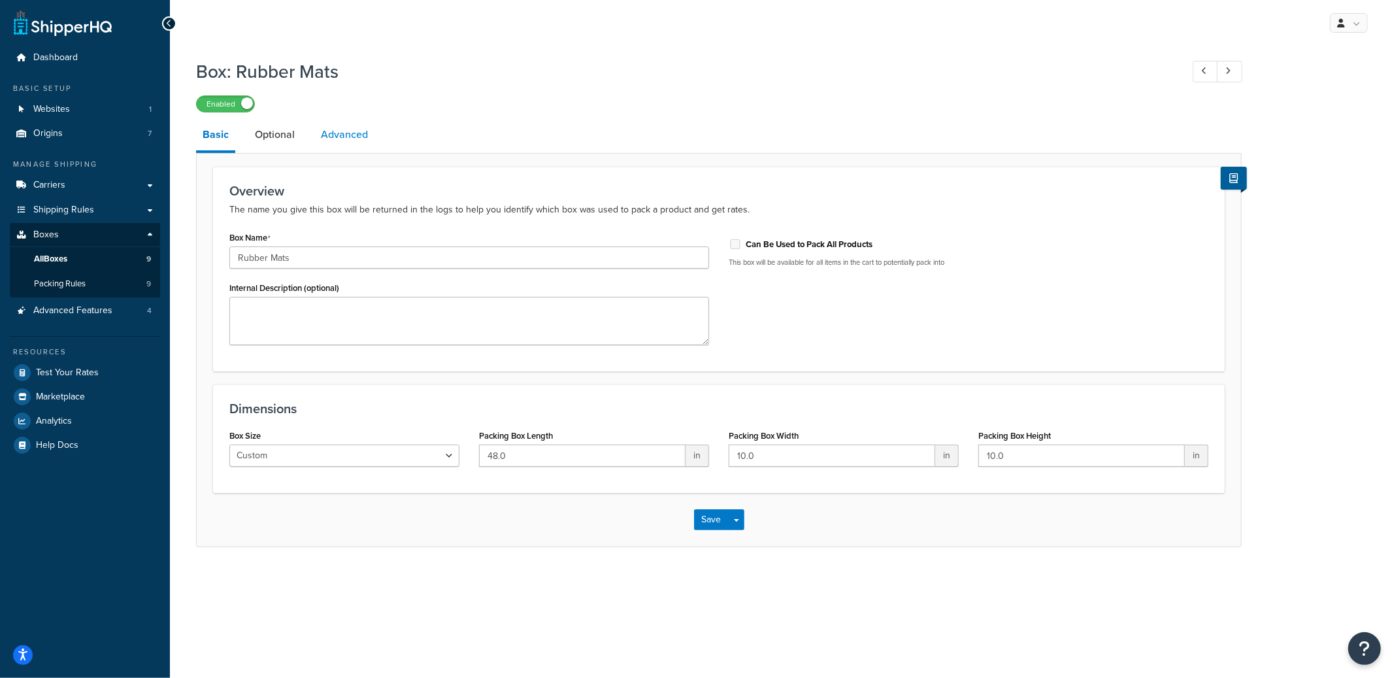
click at [362, 144] on link "Advanced" at bounding box center [344, 134] width 60 height 31
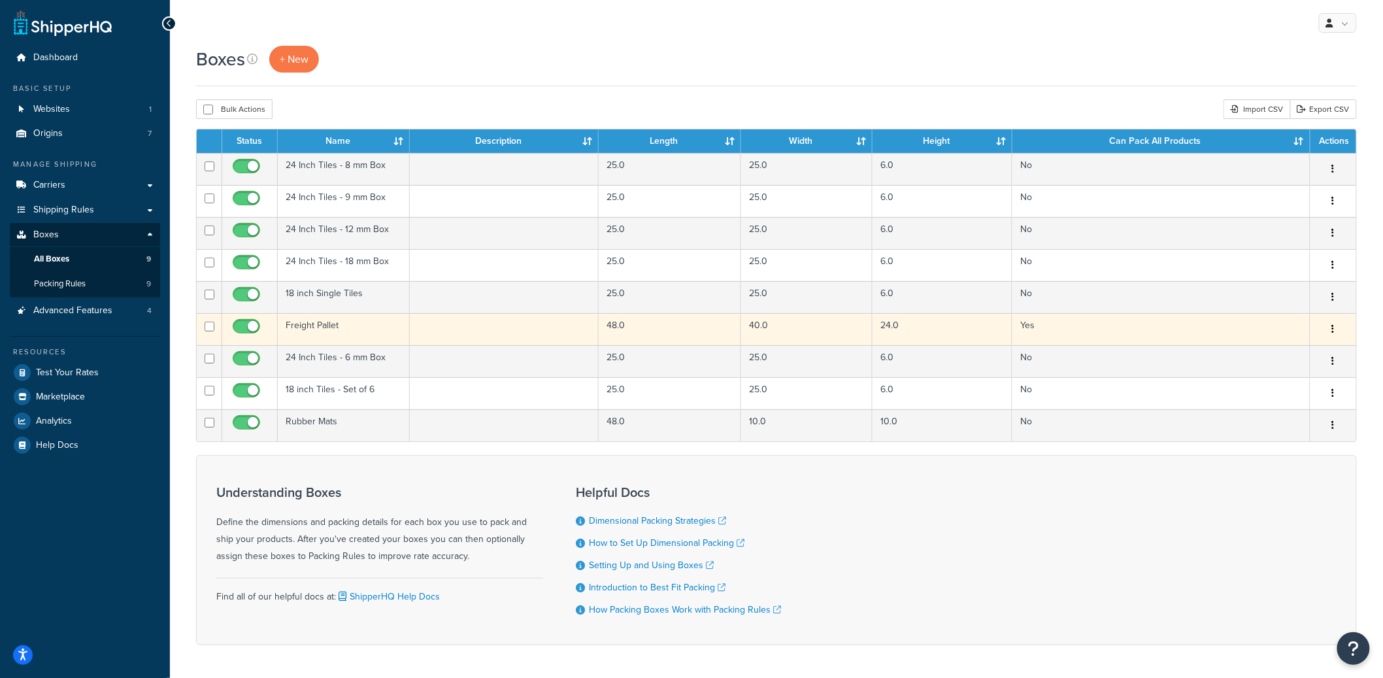
click at [1334, 329] on icon "button" at bounding box center [1333, 328] width 3 height 9
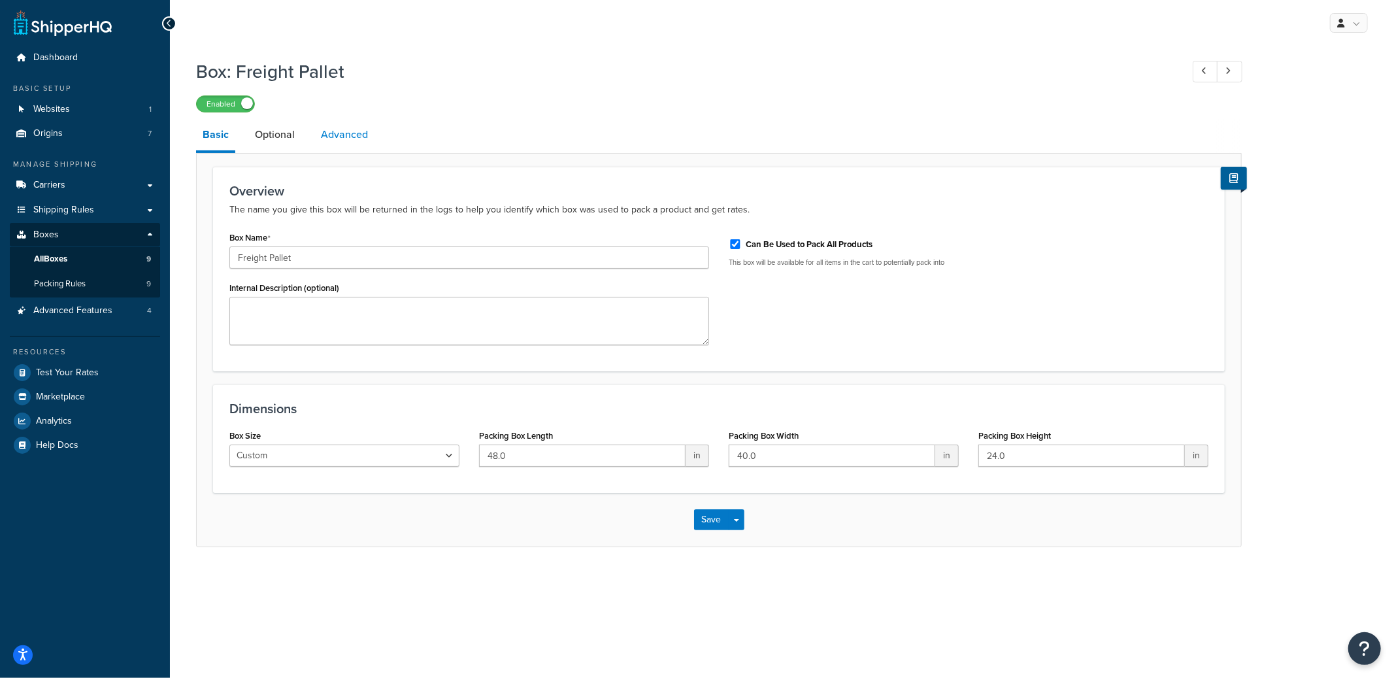
click at [334, 144] on link "Advanced" at bounding box center [344, 134] width 60 height 31
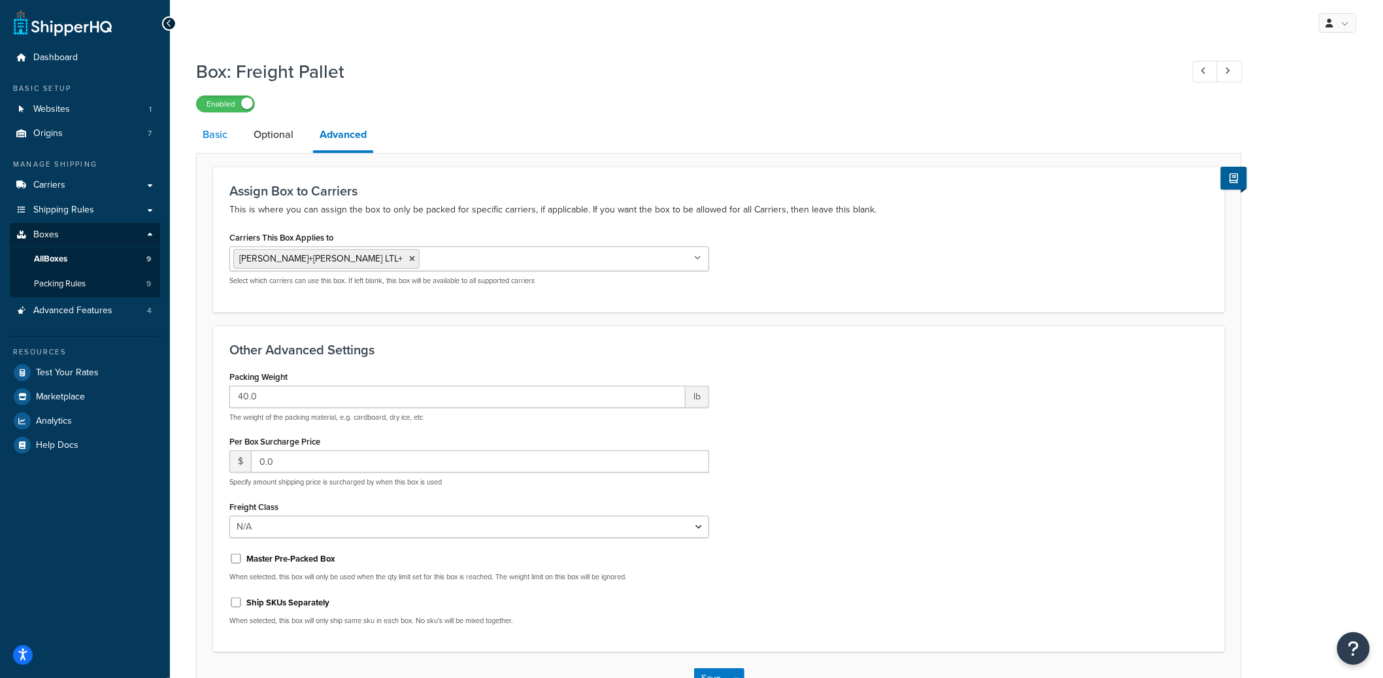
click at [225, 142] on link "Basic" at bounding box center [215, 134] width 38 height 31
